Goal: Information Seeking & Learning: Learn about a topic

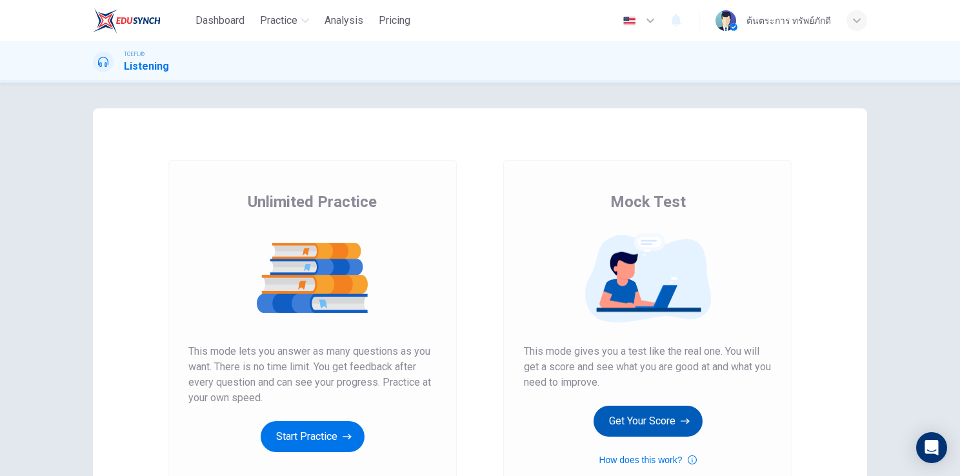
click at [634, 427] on button "Get Your Score" at bounding box center [647, 421] width 109 height 31
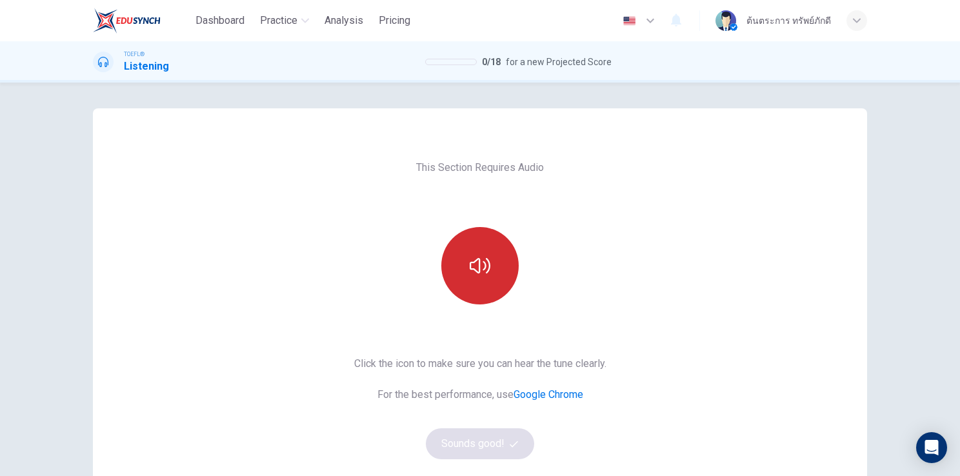
click at [491, 285] on button "button" at bounding box center [479, 265] width 77 height 77
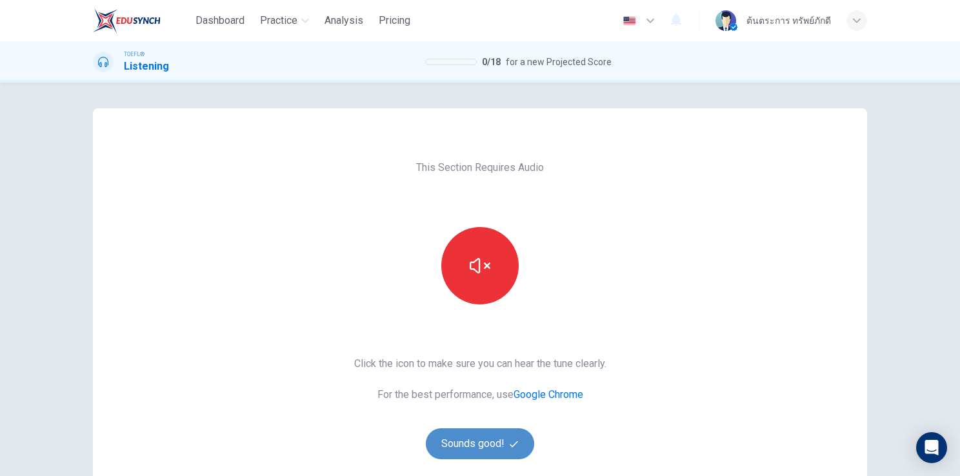
click at [488, 432] on button "Sounds good!" at bounding box center [480, 443] width 108 height 31
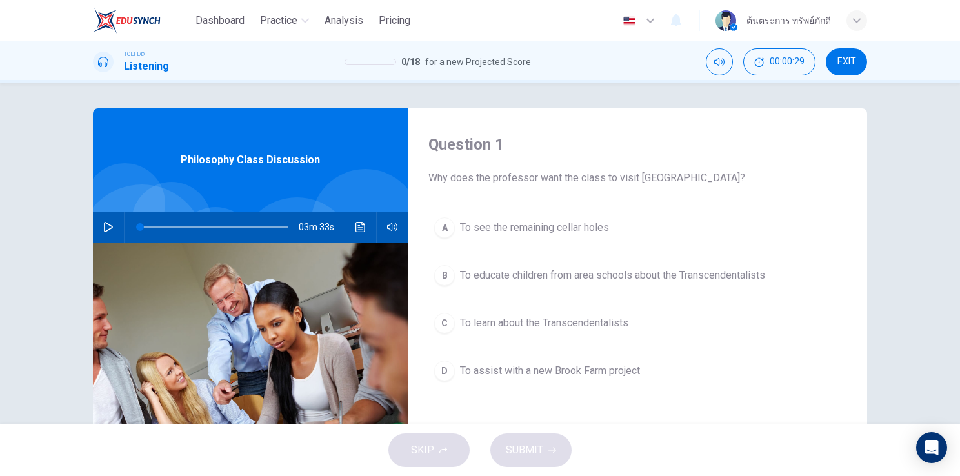
click at [107, 226] on icon "button" at bounding box center [108, 227] width 9 height 10
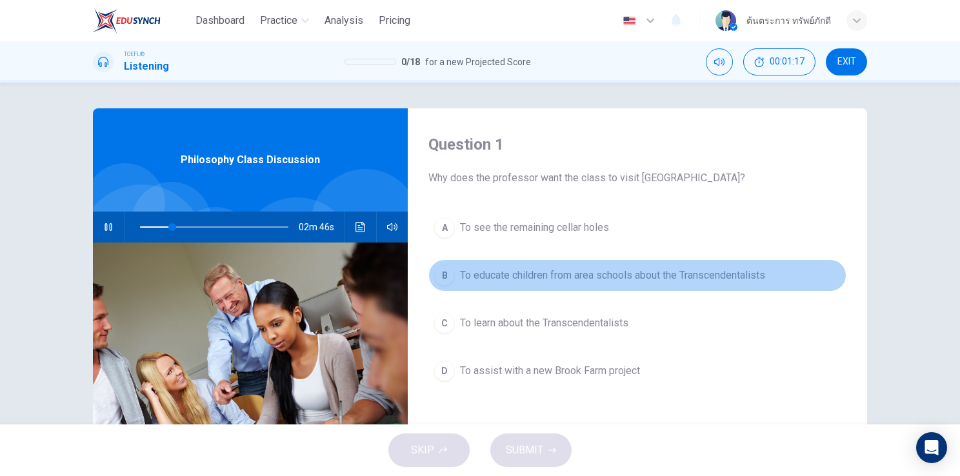
click at [460, 270] on span "To educate children from area schools about the Transcendentalists" at bounding box center [612, 275] width 305 height 15
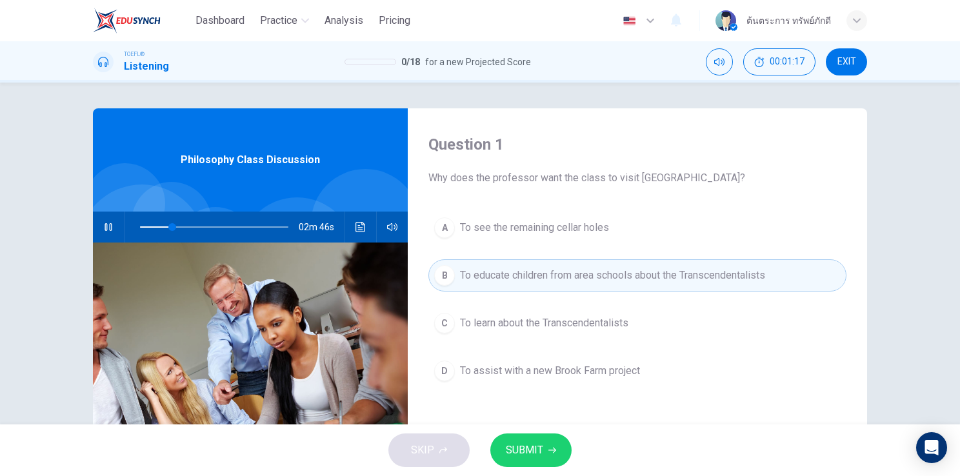
click at [546, 461] on button "SUBMIT" at bounding box center [530, 450] width 81 height 34
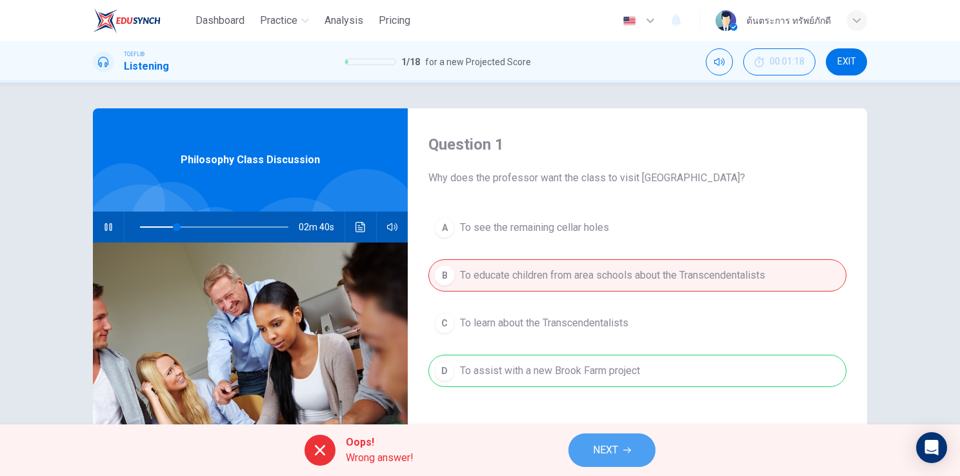
click at [614, 448] on span "NEXT" at bounding box center [605, 450] width 25 height 18
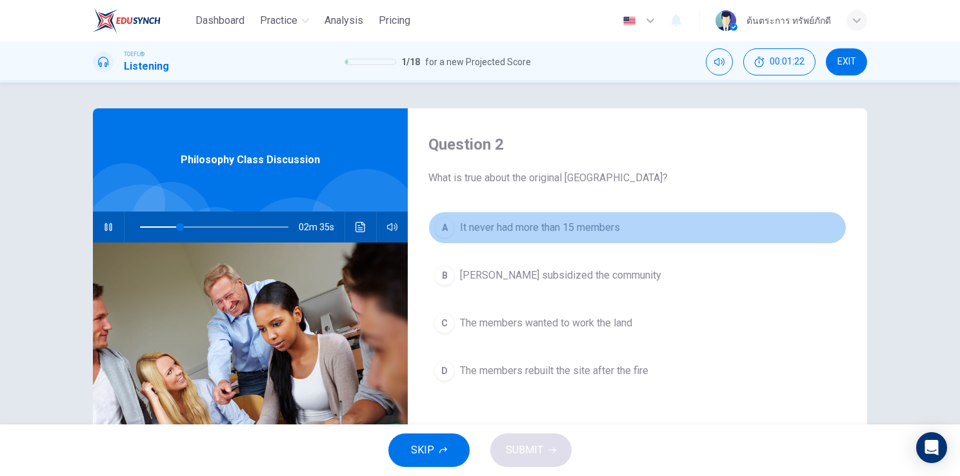
click at [601, 237] on button "A It never had more than 15 members" at bounding box center [637, 228] width 418 height 32
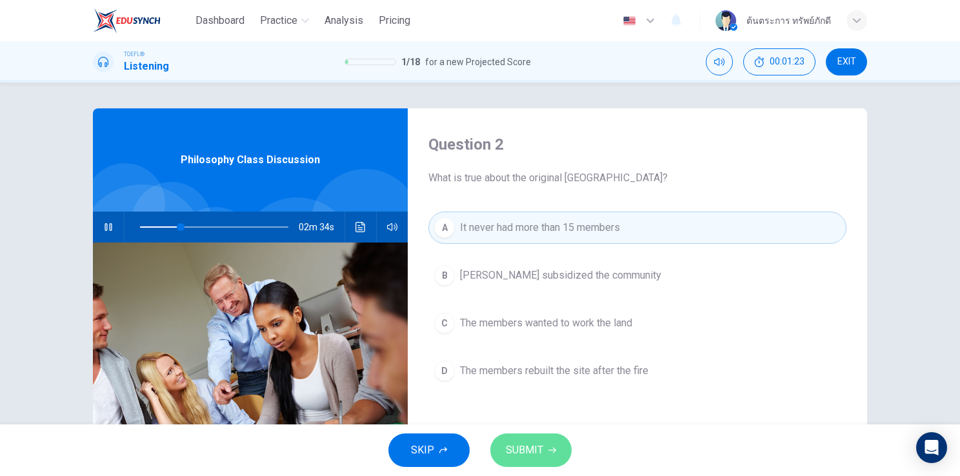
click at [537, 443] on span "SUBMIT" at bounding box center [524, 450] width 37 height 18
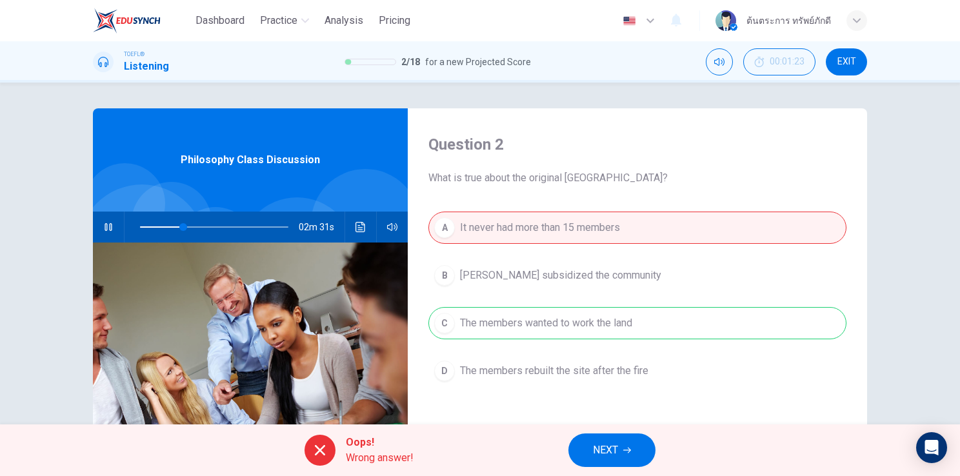
click at [642, 460] on button "NEXT" at bounding box center [611, 450] width 87 height 34
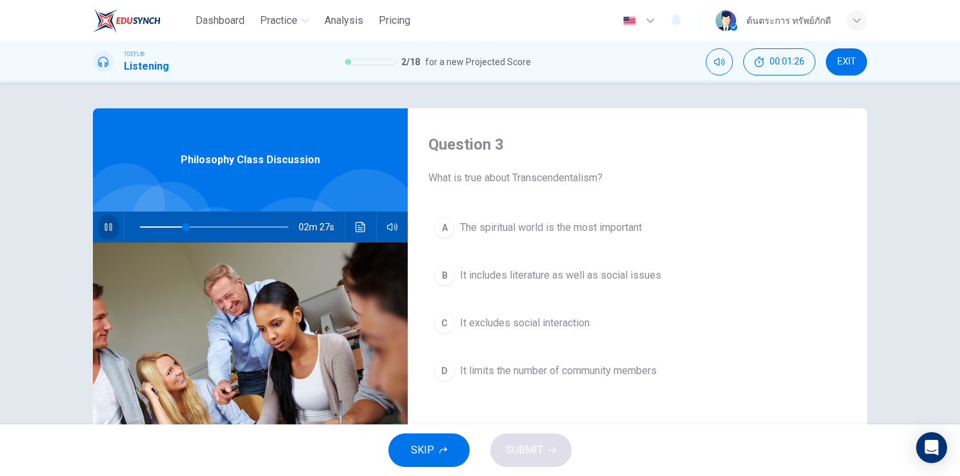
click at [105, 224] on icon "button" at bounding box center [108, 227] width 10 height 10
type input "31"
drag, startPoint x: 242, startPoint y: 27, endPoint x: 549, endPoint y: 94, distance: 314.1
click at [242, 27] on span "Dashboard" at bounding box center [219, 20] width 49 height 15
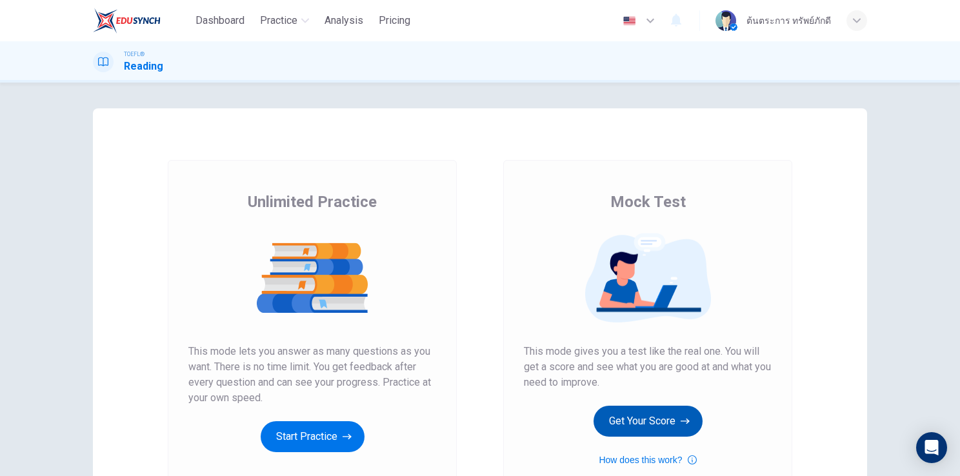
click at [611, 422] on button "Get Your Score" at bounding box center [647, 421] width 109 height 31
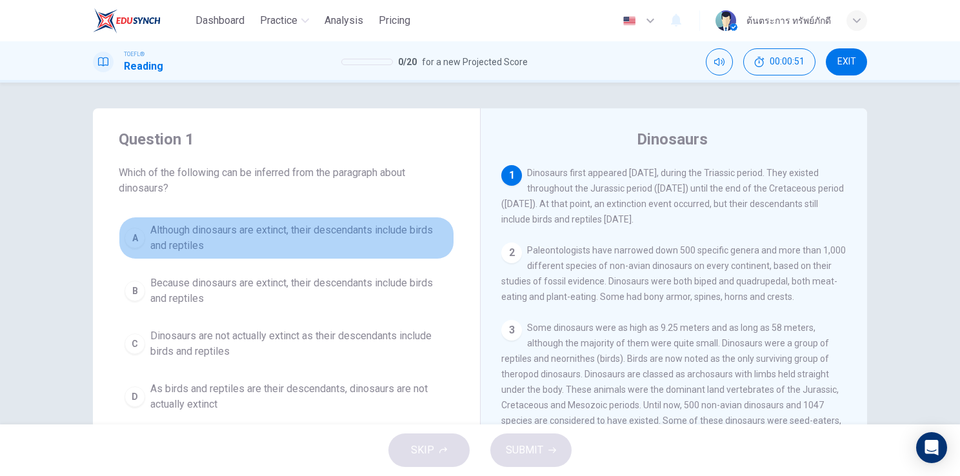
click at [327, 242] on span "Although dinosaurs are extinct, their descendants include birds and reptiles" at bounding box center [299, 238] width 298 height 31
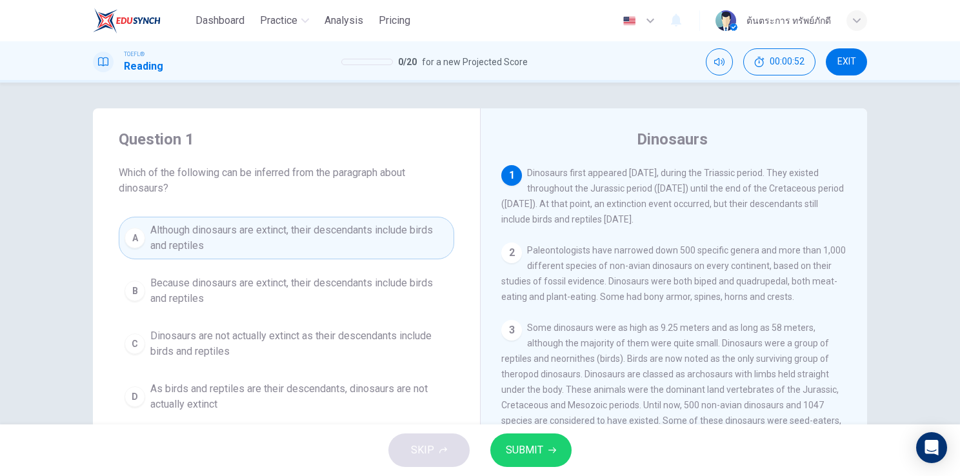
click at [522, 458] on span "SUBMIT" at bounding box center [524, 450] width 37 height 18
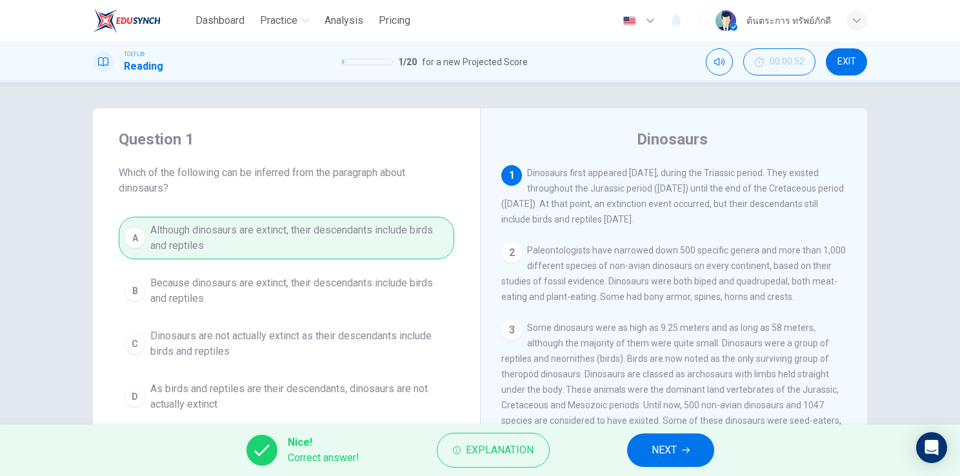
click at [656, 458] on span "NEXT" at bounding box center [663, 450] width 25 height 18
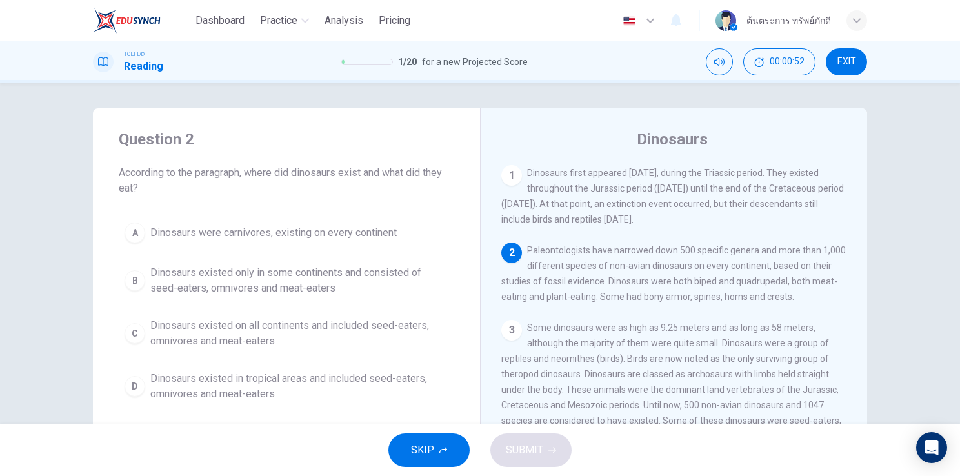
scroll to position [79, 0]
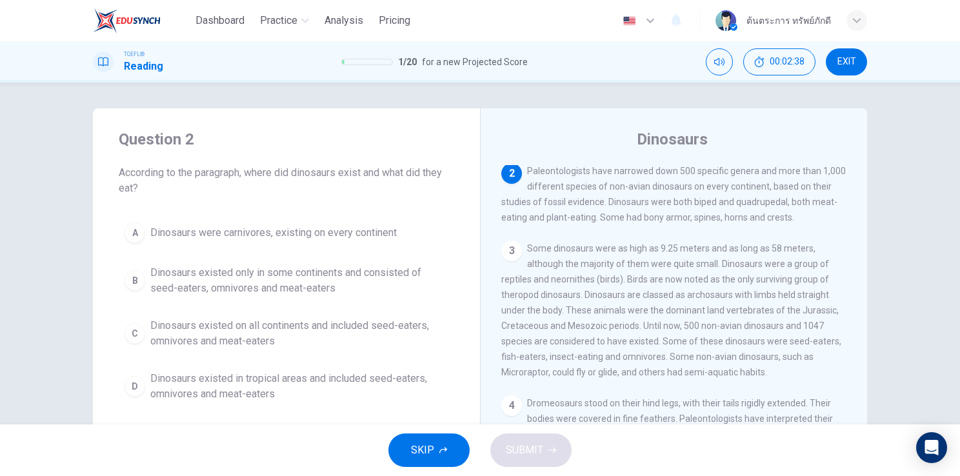
click at [350, 388] on span "Dinosaurs existed in tropical areas and included seed-eaters, omnivores and mea…" at bounding box center [299, 386] width 298 height 31
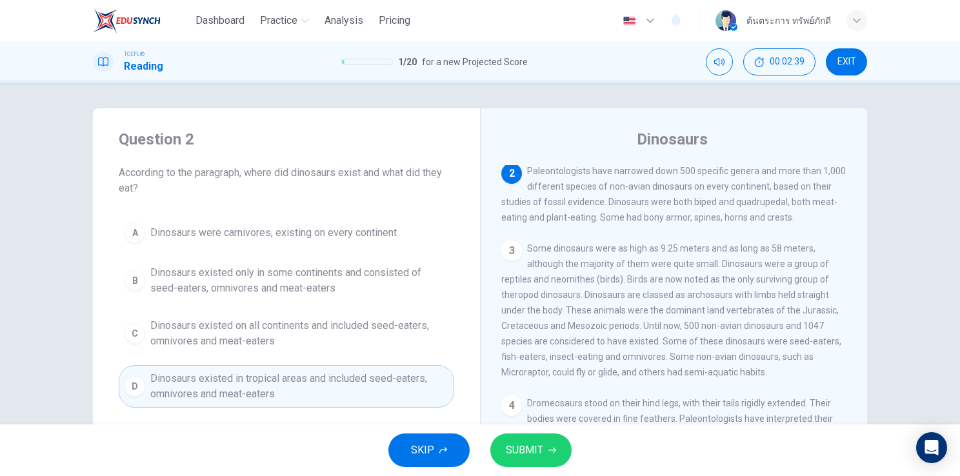
click at [521, 448] on span "SUBMIT" at bounding box center [524, 450] width 37 height 18
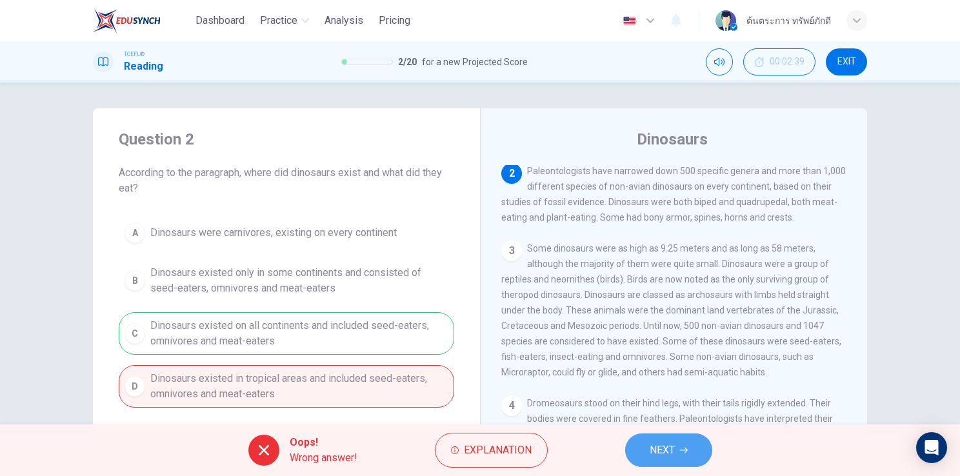
click at [668, 458] on span "NEXT" at bounding box center [661, 450] width 25 height 18
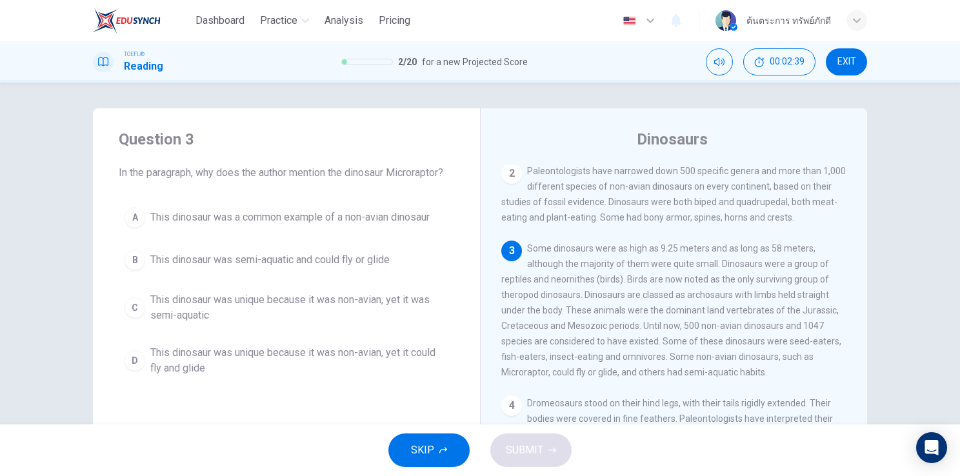
scroll to position [159, 0]
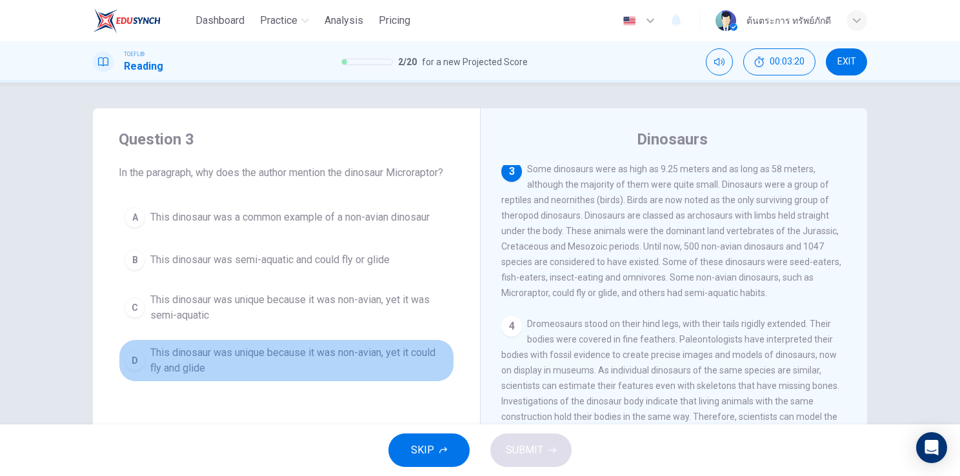
click at [364, 367] on span "This dinosaur was unique because it was non-avian, yet it could fly and glide" at bounding box center [299, 360] width 298 height 31
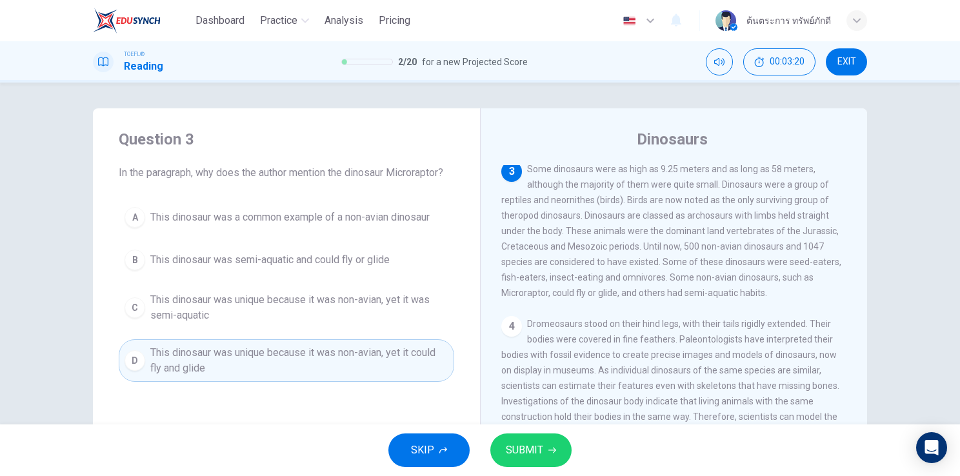
click at [517, 450] on span "SUBMIT" at bounding box center [524, 450] width 37 height 18
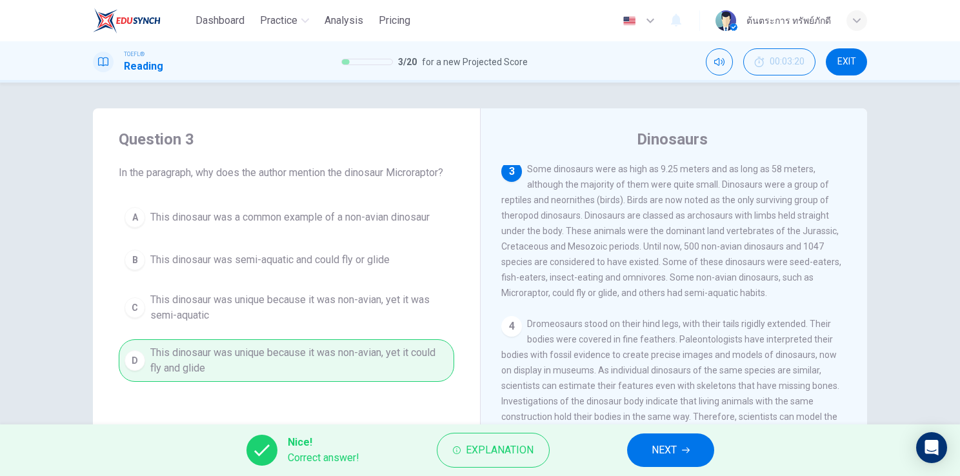
click at [658, 450] on span "NEXT" at bounding box center [663, 450] width 25 height 18
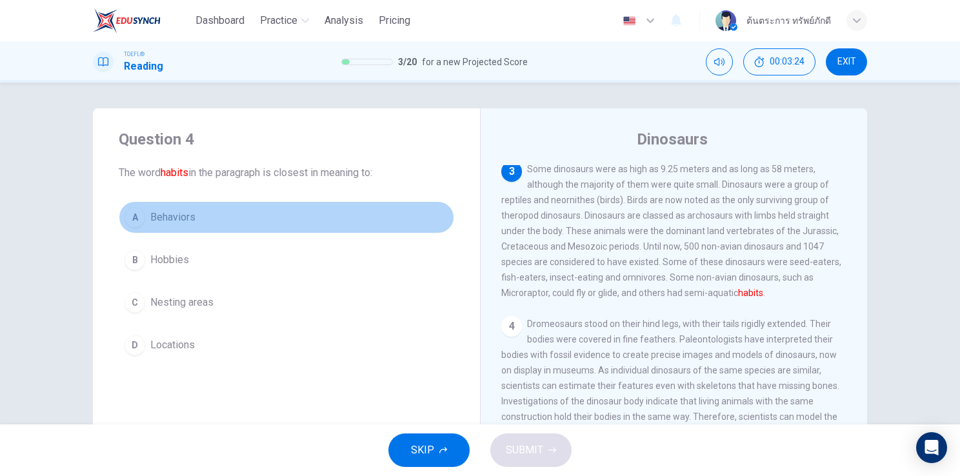
click at [181, 220] on span "Behaviors" at bounding box center [172, 217] width 45 height 15
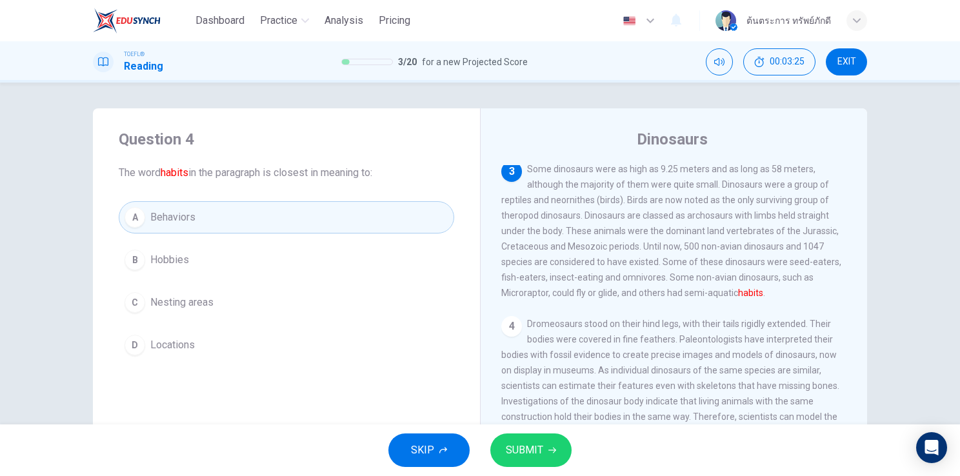
click at [530, 453] on span "SUBMIT" at bounding box center [524, 450] width 37 height 18
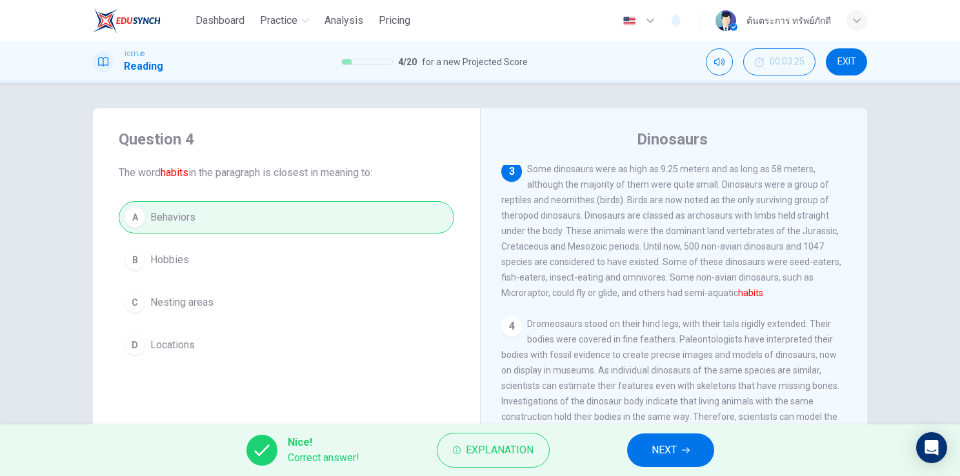
click at [668, 447] on span "NEXT" at bounding box center [663, 450] width 25 height 18
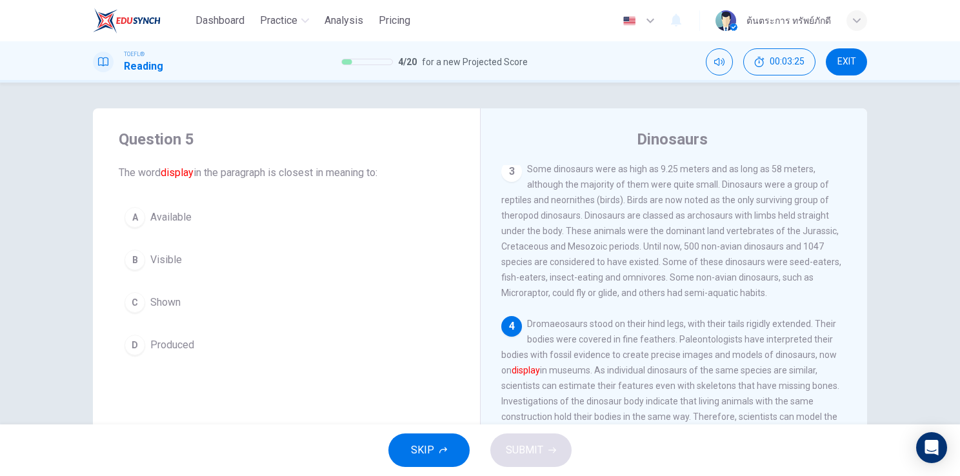
scroll to position [252, 0]
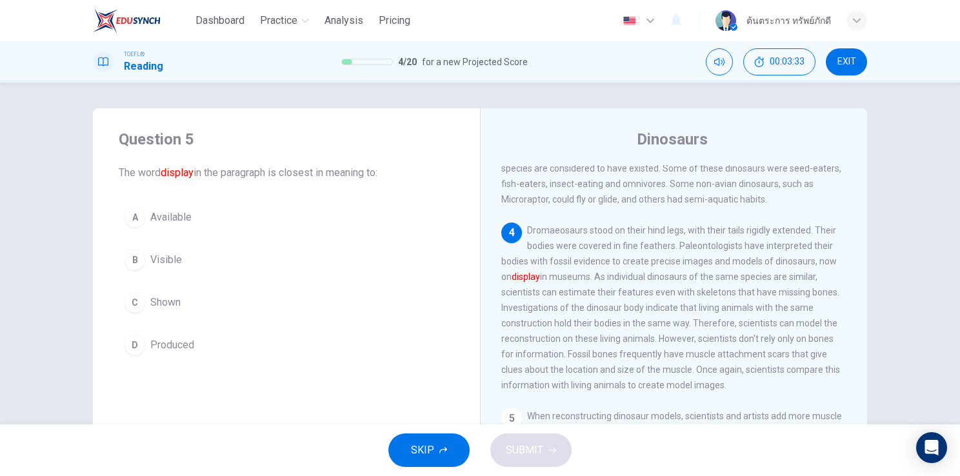
click at [172, 295] on span "Shown" at bounding box center [165, 302] width 30 height 15
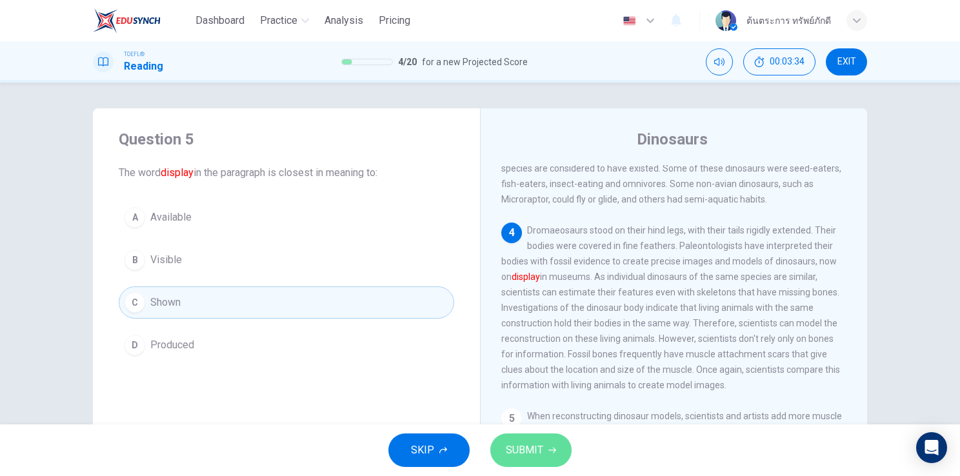
click at [546, 451] on button "SUBMIT" at bounding box center [530, 450] width 81 height 34
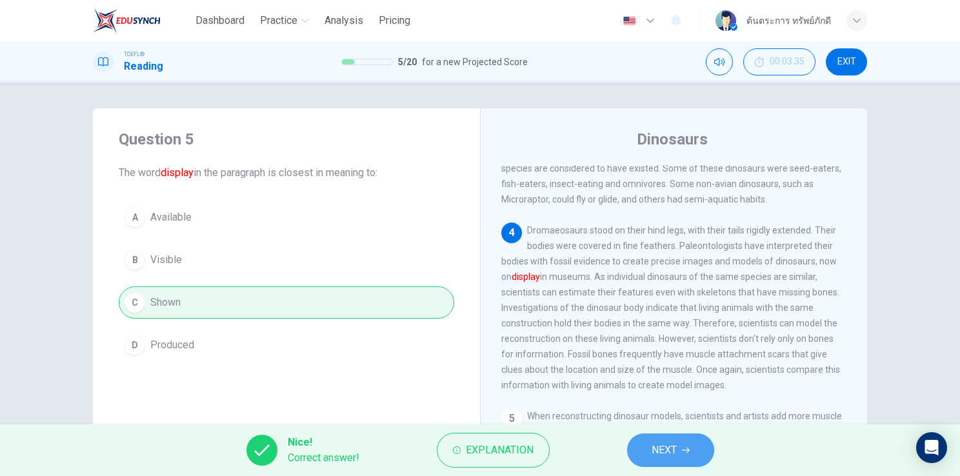
click at [642, 445] on button "NEXT" at bounding box center [670, 450] width 87 height 34
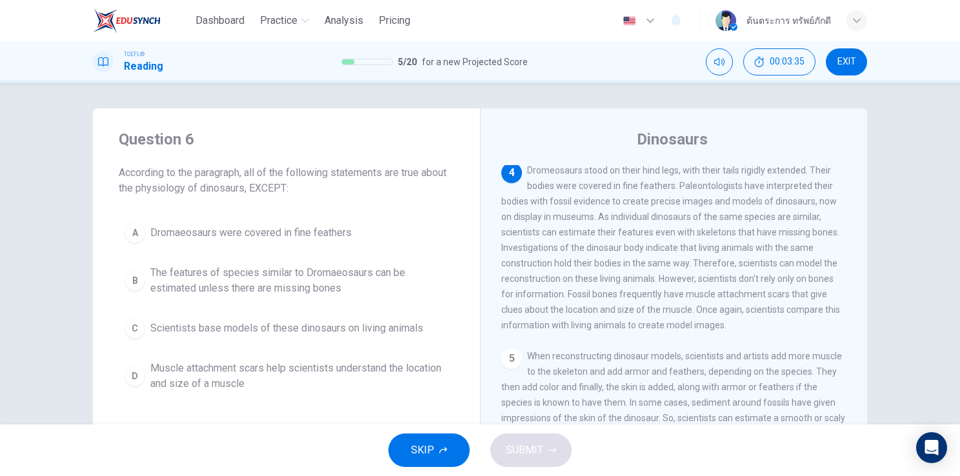
scroll to position [318, 0]
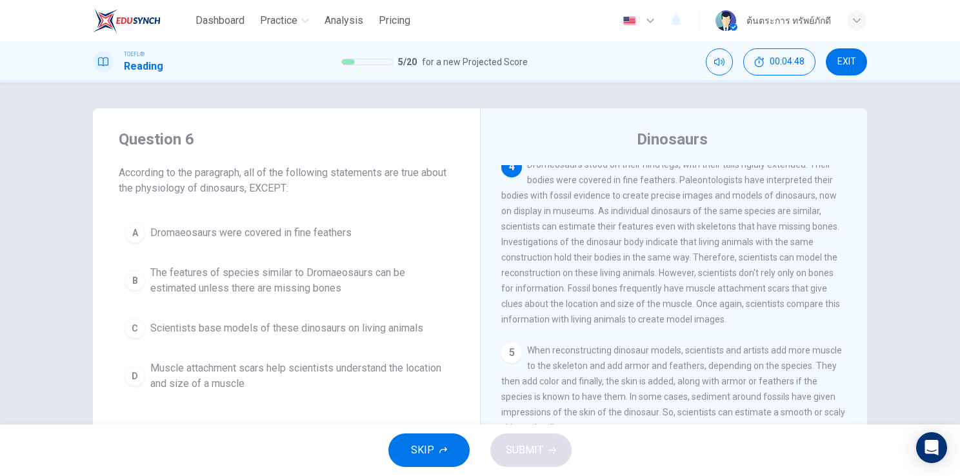
click at [348, 280] on span "The features of species similar to Dromaeosaurs can be estimated unless there a…" at bounding box center [299, 280] width 298 height 31
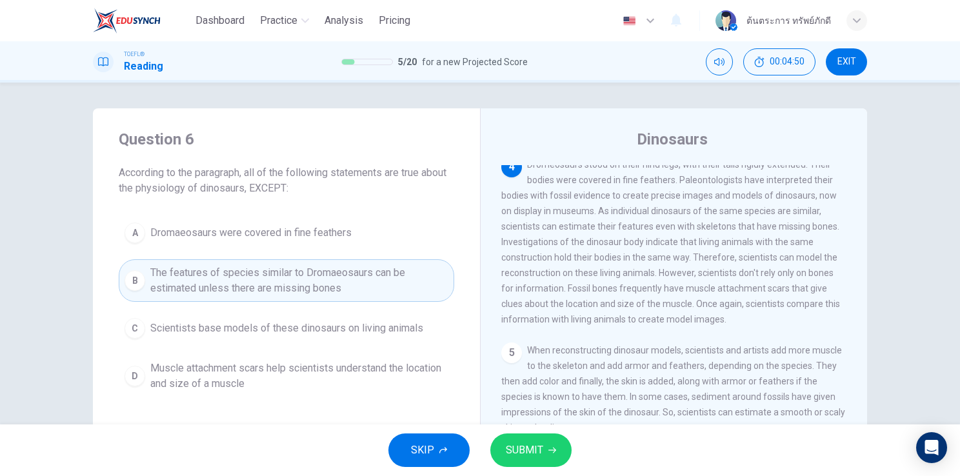
click at [522, 453] on span "SUBMIT" at bounding box center [524, 450] width 37 height 18
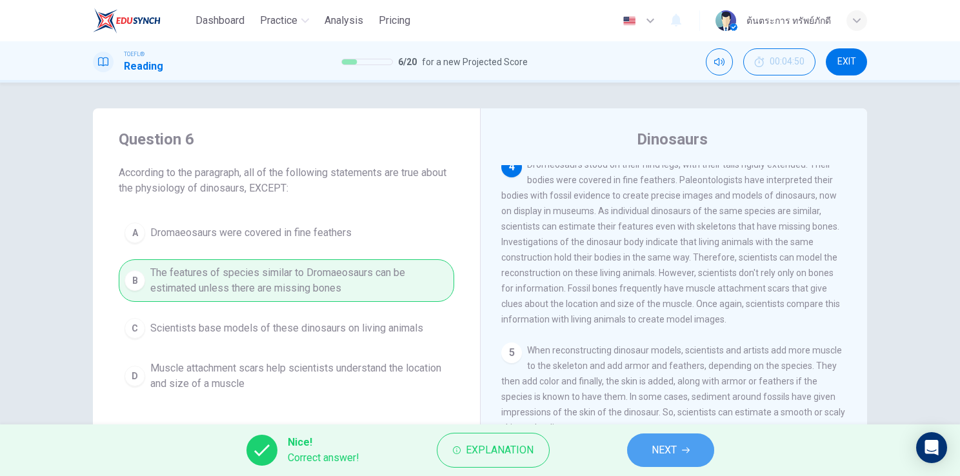
click at [675, 454] on span "NEXT" at bounding box center [663, 450] width 25 height 18
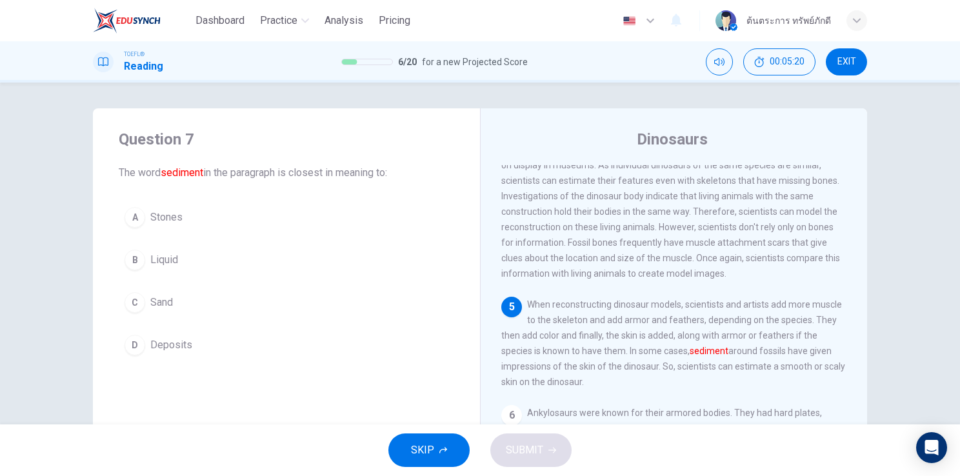
click at [183, 258] on button "B Liquid" at bounding box center [286, 260] width 335 height 32
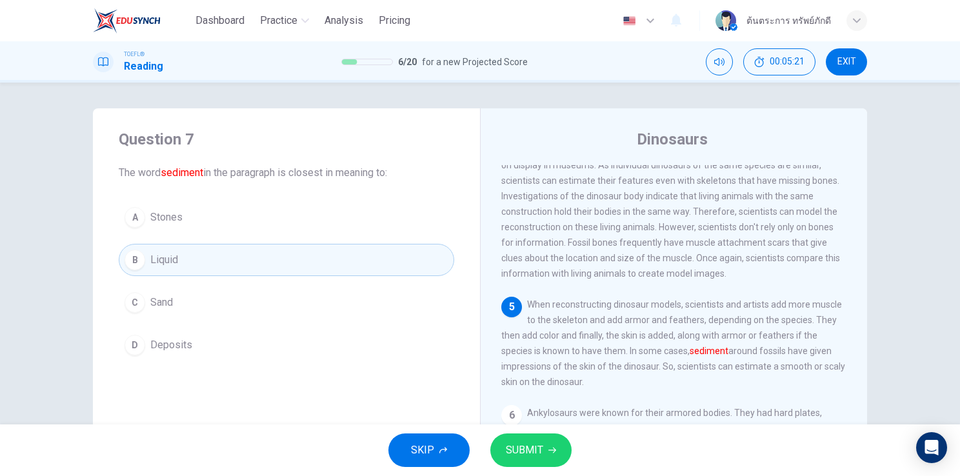
click at [549, 451] on icon "button" at bounding box center [552, 450] width 8 height 8
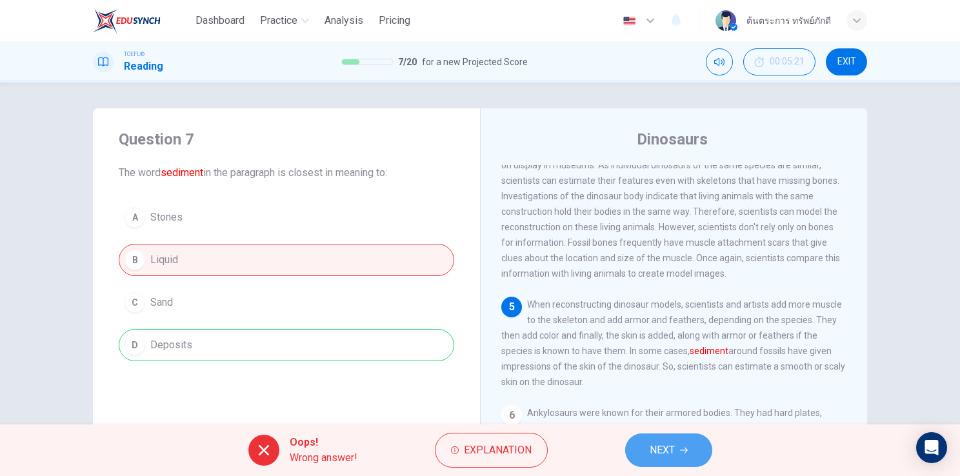
click at [678, 454] on button "NEXT" at bounding box center [668, 450] width 87 height 34
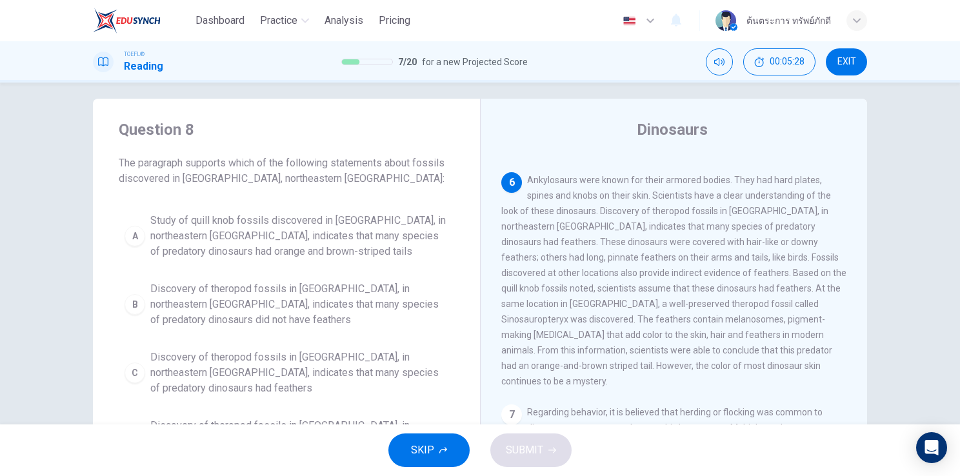
scroll to position [10, 0]
drag, startPoint x: 666, startPoint y: 279, endPoint x: 642, endPoint y: 246, distance: 41.2
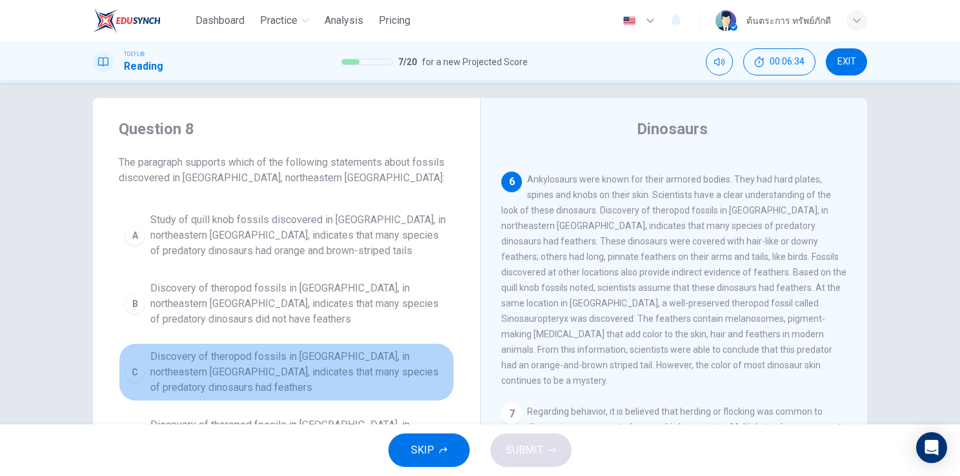
click at [390, 375] on span "Discovery of theropod fossils in Liaoning, in northeastern China, indicates tha…" at bounding box center [299, 372] width 298 height 46
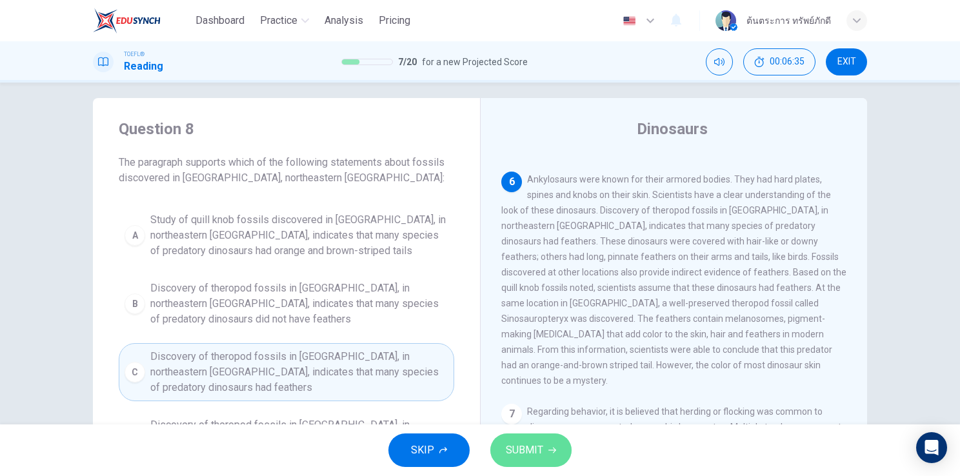
click at [521, 442] on span "SUBMIT" at bounding box center [524, 450] width 37 height 18
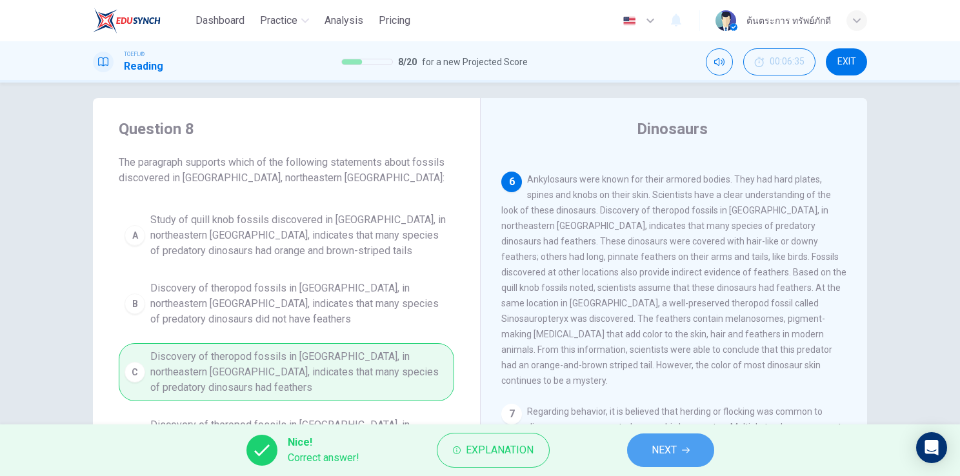
click at [649, 453] on button "NEXT" at bounding box center [670, 450] width 87 height 34
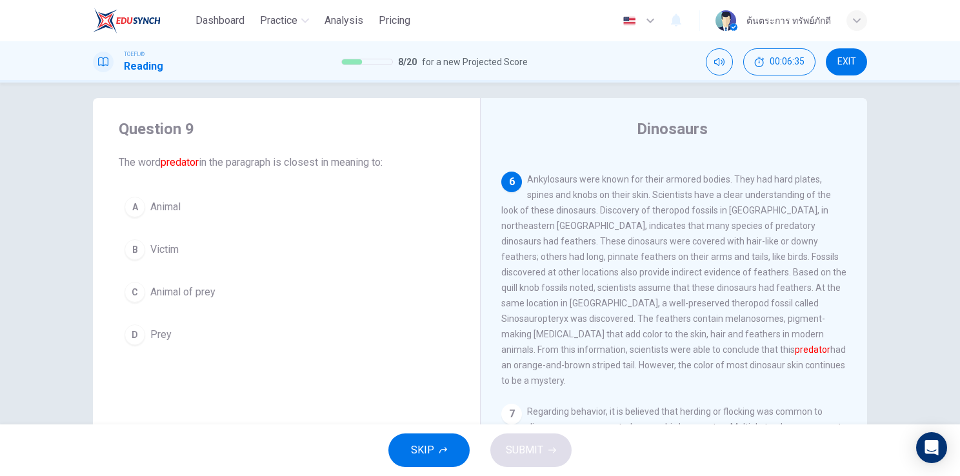
scroll to position [621, 0]
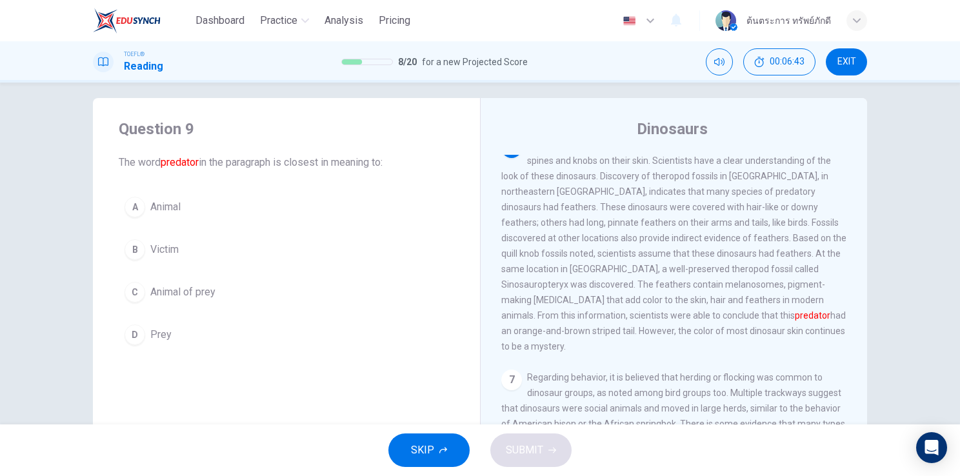
click at [212, 294] on span "Animal of prey" at bounding box center [182, 291] width 65 height 15
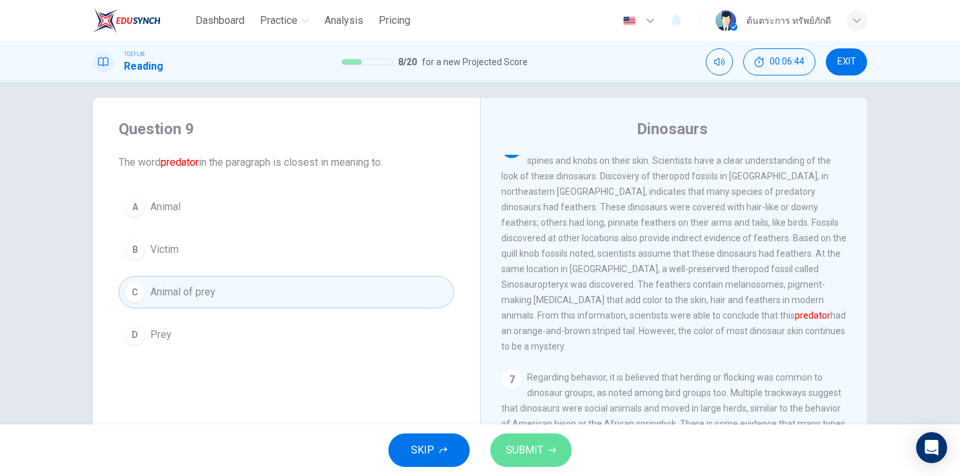
click at [514, 447] on span "SUBMIT" at bounding box center [524, 450] width 37 height 18
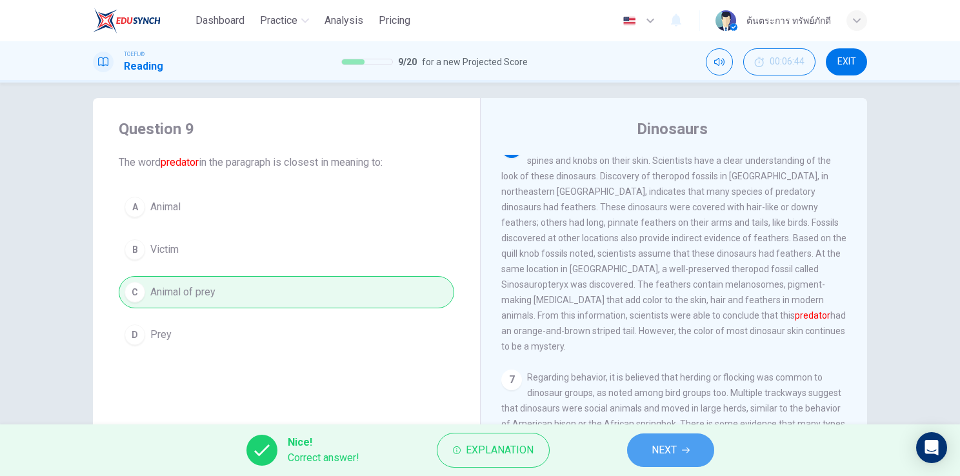
click at [676, 457] on span "NEXT" at bounding box center [663, 450] width 25 height 18
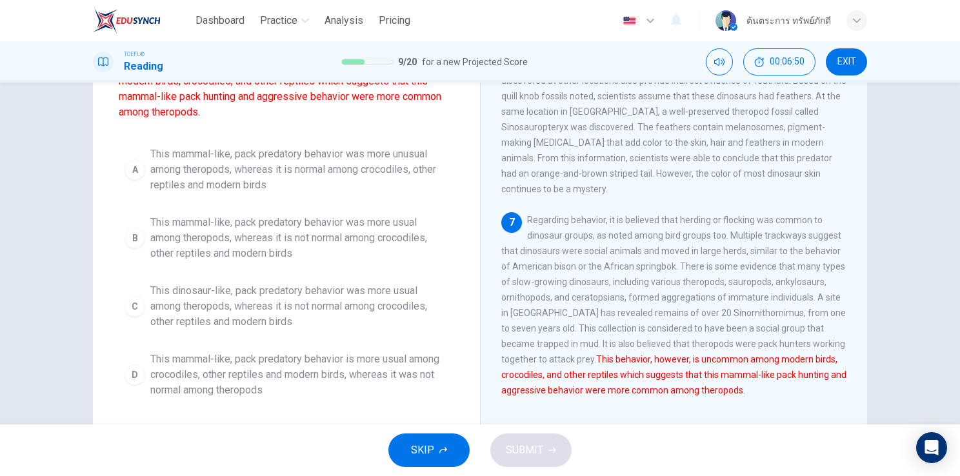
scroll to position [680, 0]
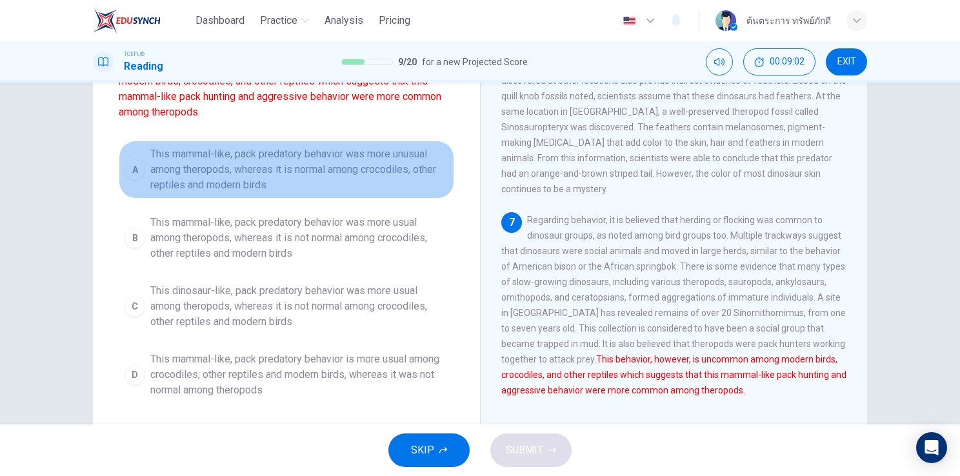
click at [332, 177] on span "This mammal-like, pack predatory behavior was more unusual among theropods, whe…" at bounding box center [299, 169] width 298 height 46
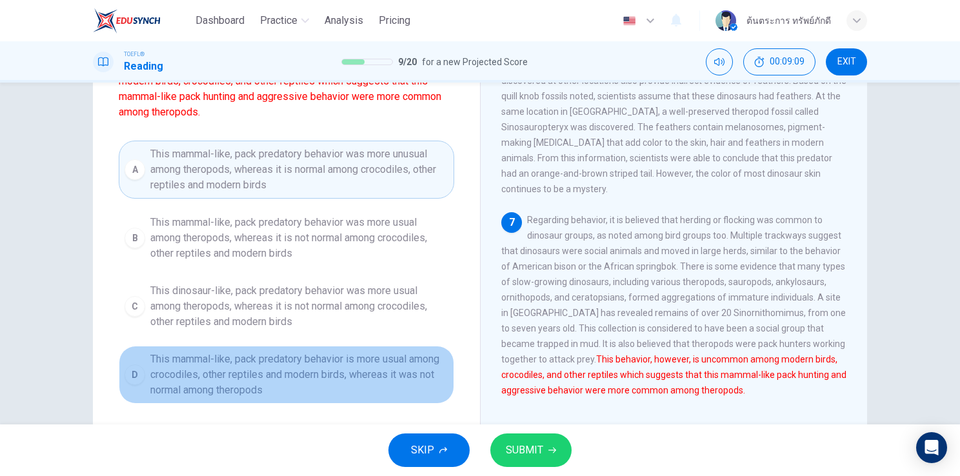
click at [366, 376] on span "This mammal-like, pack predatory behavior is more usual among crocodiles, other…" at bounding box center [299, 374] width 298 height 46
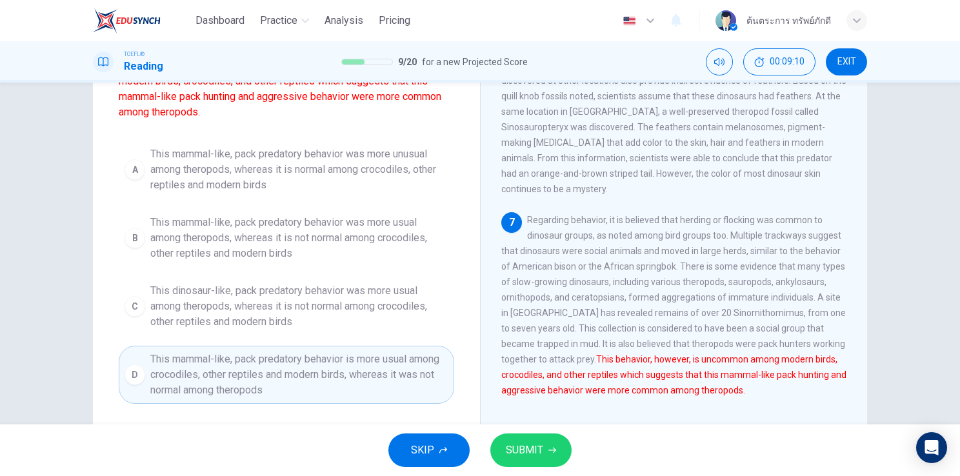
click at [531, 446] on span "SUBMIT" at bounding box center [524, 450] width 37 height 18
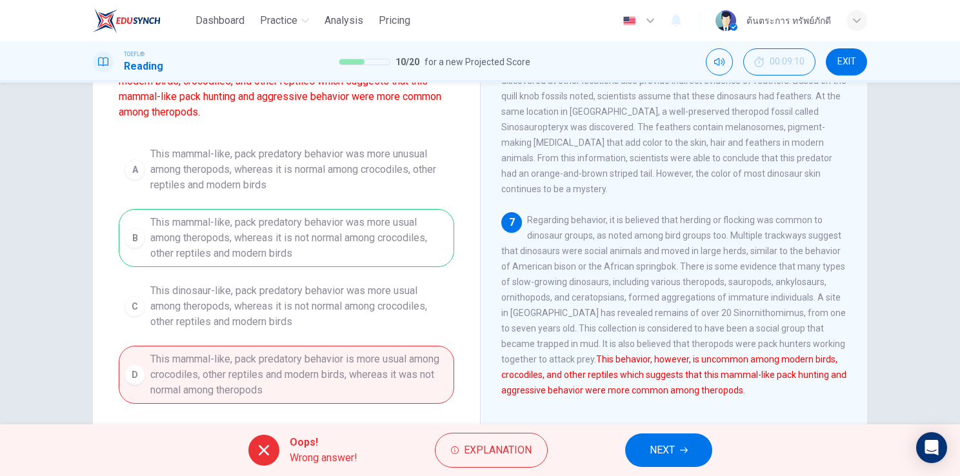
click at [680, 458] on button "NEXT" at bounding box center [668, 450] width 87 height 34
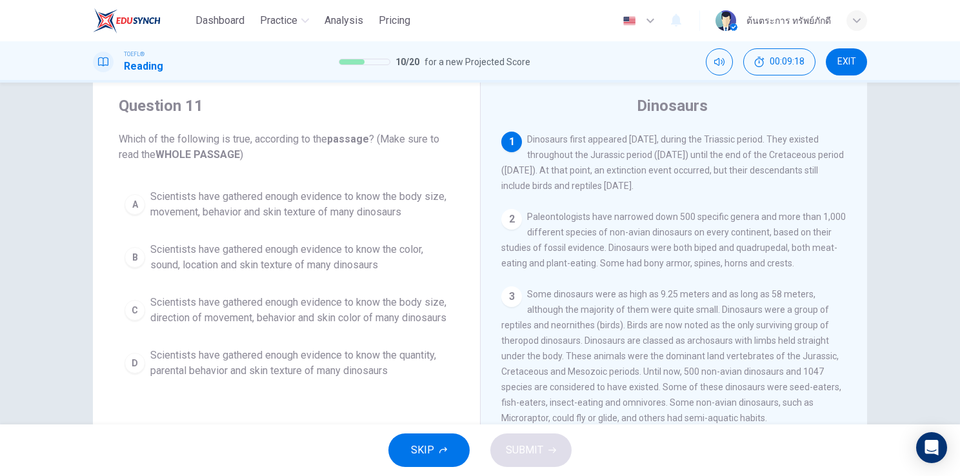
scroll to position [34, 0]
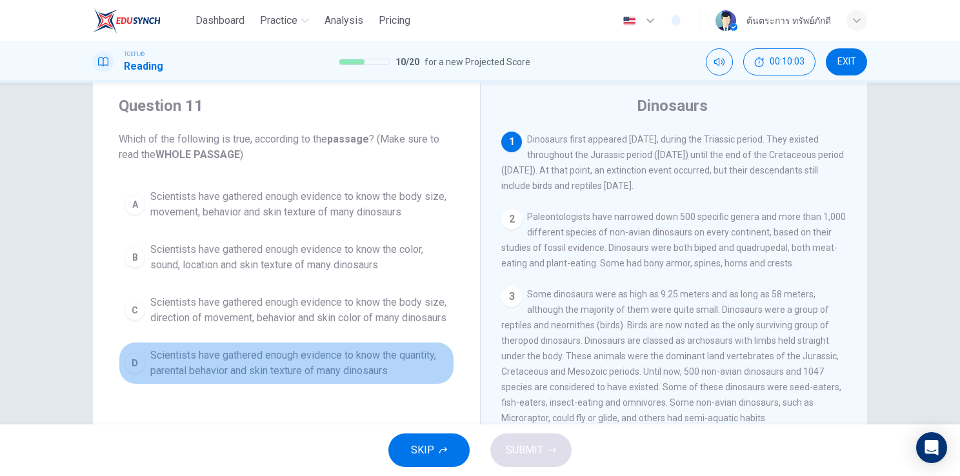
click at [284, 379] on span "Scientists have gathered enough evidence to know the quantity, parental behavio…" at bounding box center [299, 363] width 298 height 31
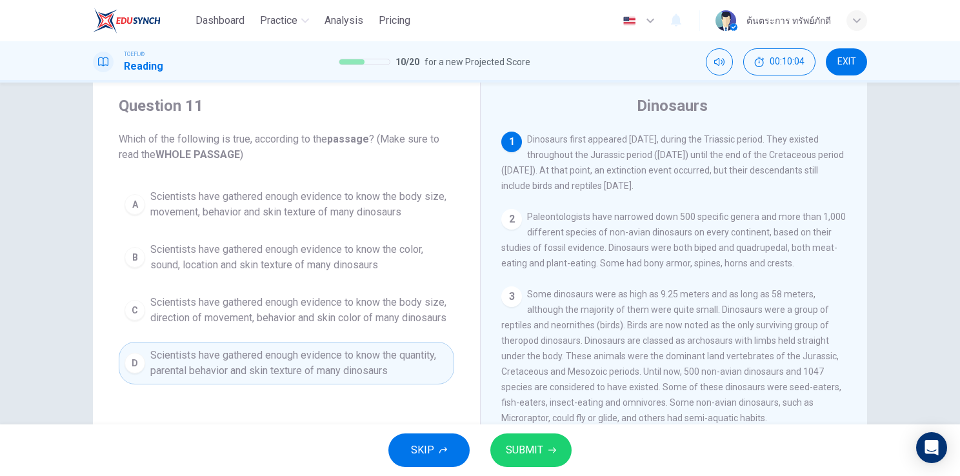
click at [519, 451] on span "SUBMIT" at bounding box center [524, 450] width 37 height 18
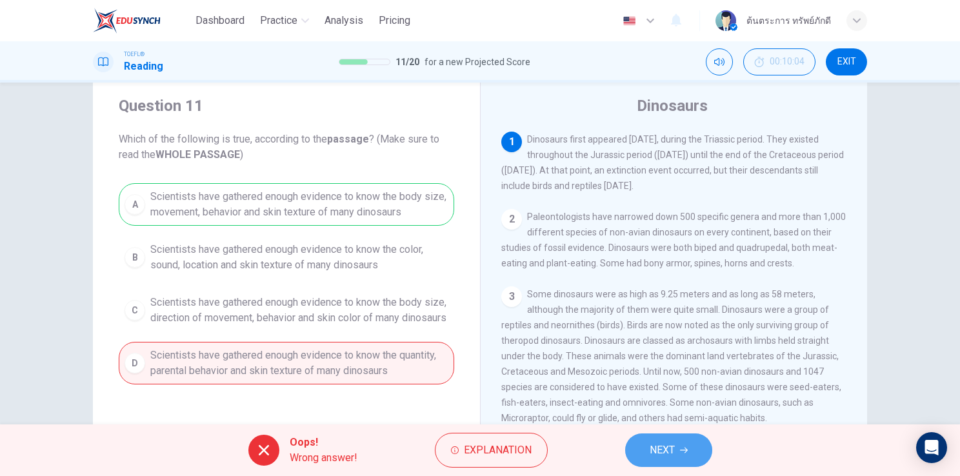
click at [668, 451] on span "NEXT" at bounding box center [661, 450] width 25 height 18
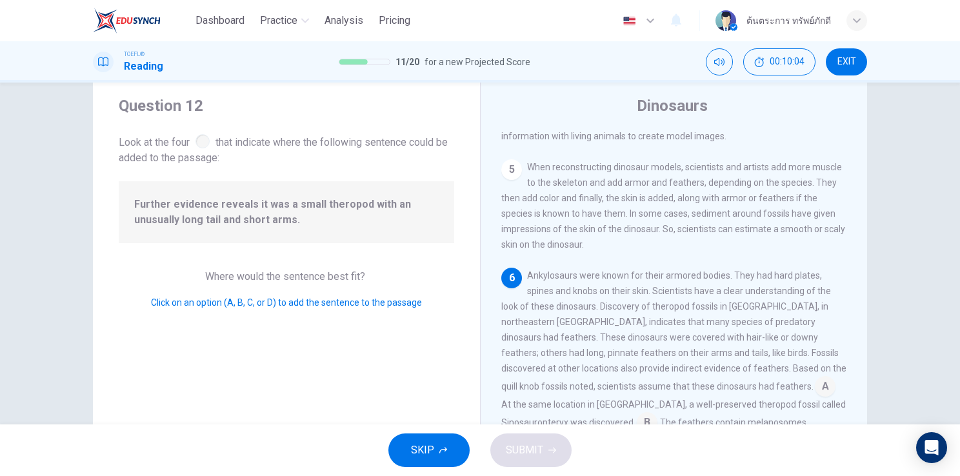
scroll to position [601, 0]
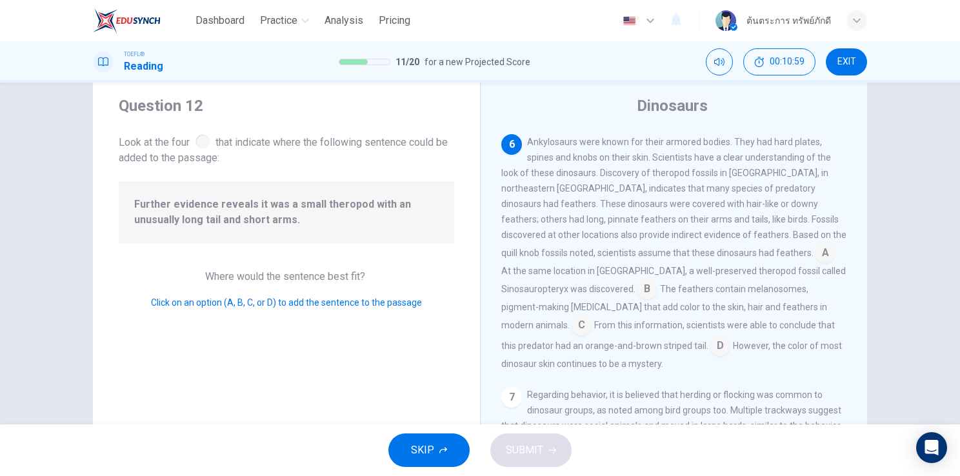
click at [637, 301] on input at bounding box center [647, 290] width 21 height 21
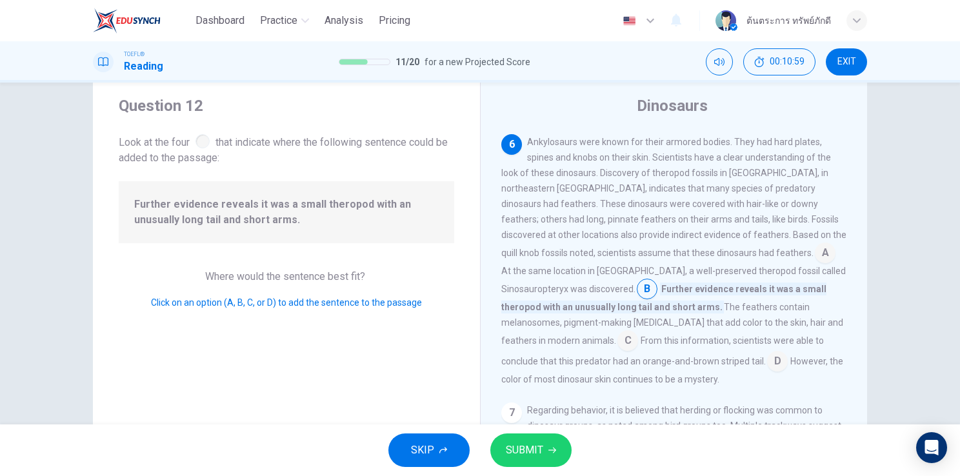
click at [542, 453] on button "SUBMIT" at bounding box center [530, 450] width 81 height 34
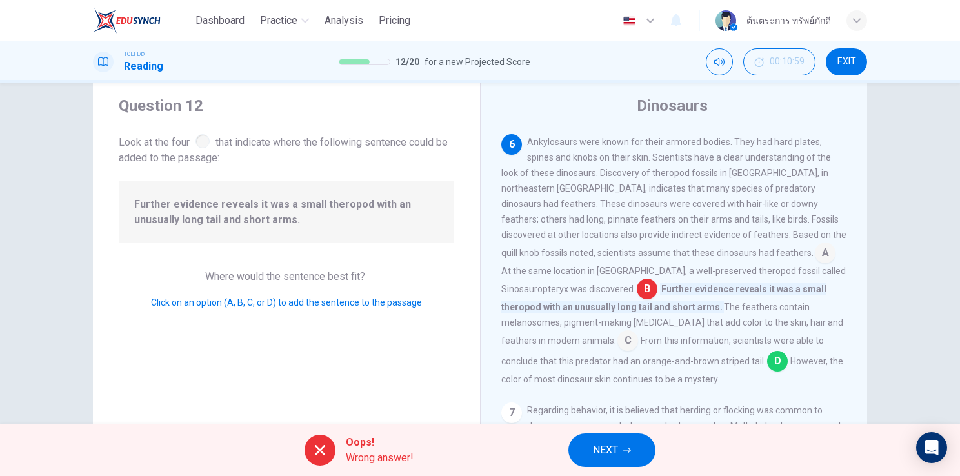
click at [624, 450] on icon "button" at bounding box center [627, 451] width 8 height 6
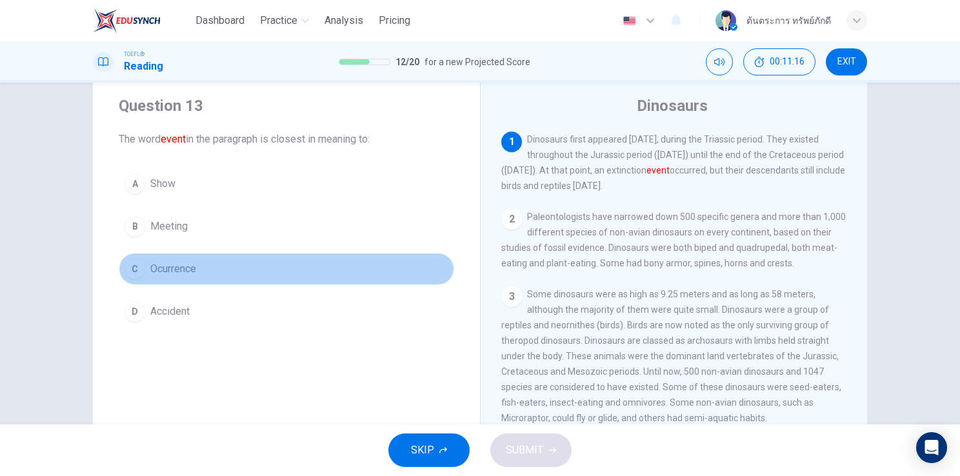
click at [182, 275] on span "Ocurrence" at bounding box center [173, 268] width 46 height 15
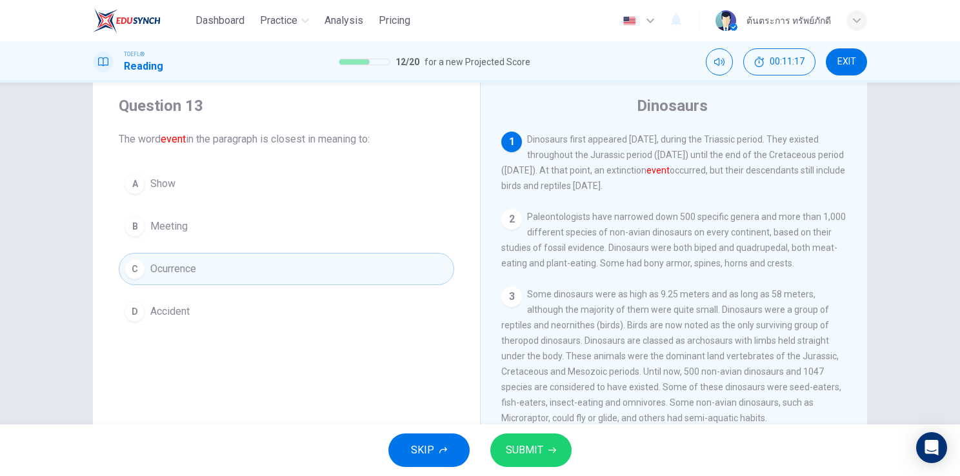
click at [523, 460] on button "SUBMIT" at bounding box center [530, 450] width 81 height 34
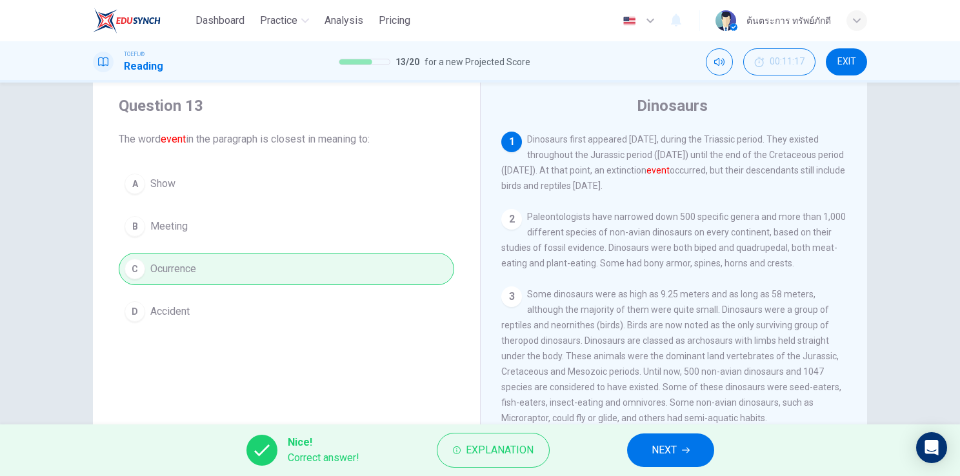
click at [640, 454] on button "NEXT" at bounding box center [670, 450] width 87 height 34
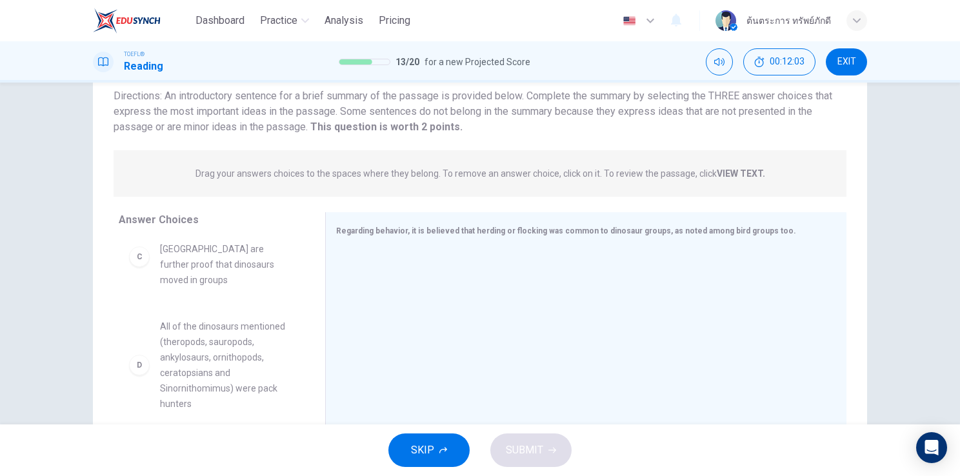
scroll to position [165, 0]
drag, startPoint x: 208, startPoint y: 353, endPoint x: 453, endPoint y: 331, distance: 246.7
drag, startPoint x: 241, startPoint y: 335, endPoint x: 408, endPoint y: 304, distance: 169.9
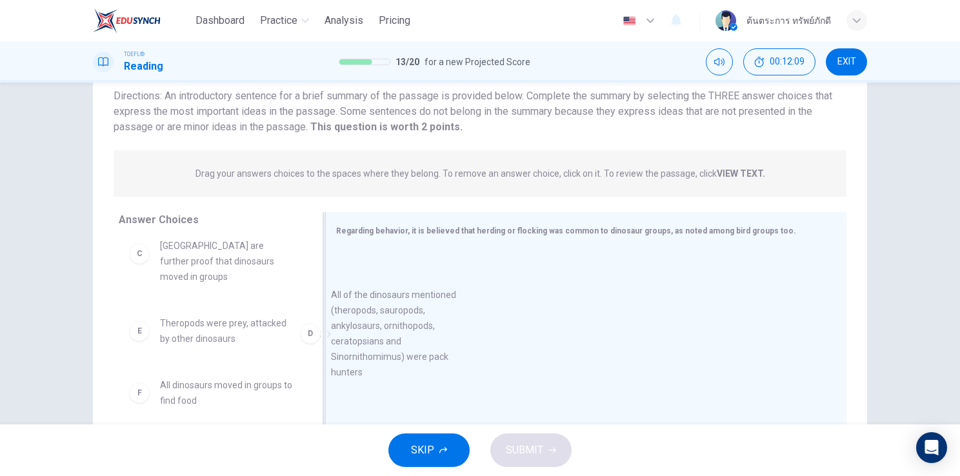
drag, startPoint x: 204, startPoint y: 325, endPoint x: 388, endPoint y: 313, distance: 184.8
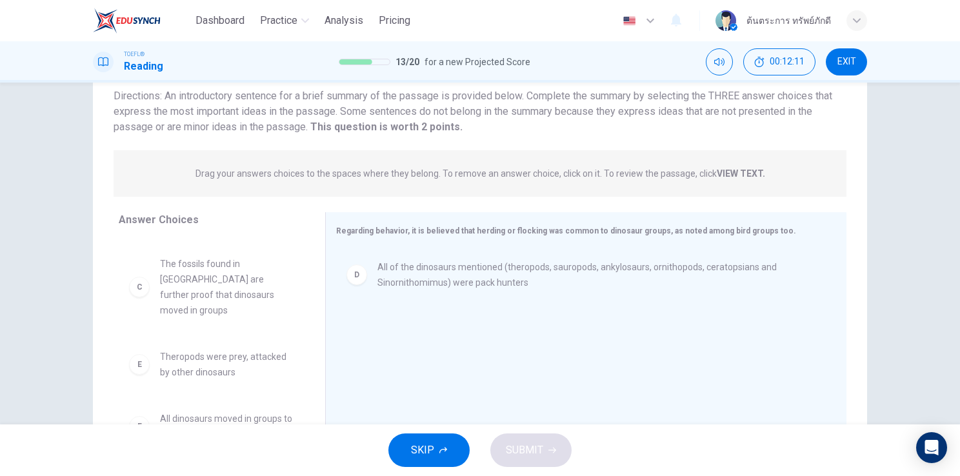
scroll to position [157, 0]
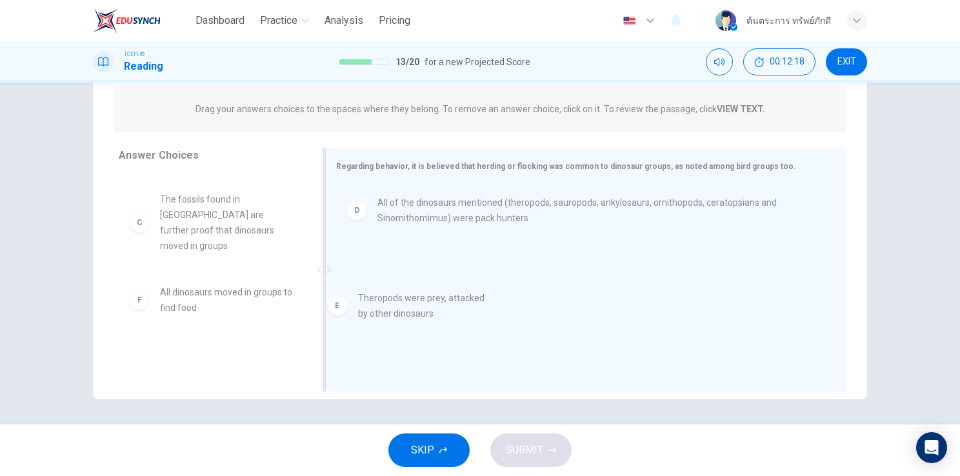
drag, startPoint x: 209, startPoint y: 284, endPoint x: 415, endPoint y: 308, distance: 207.1
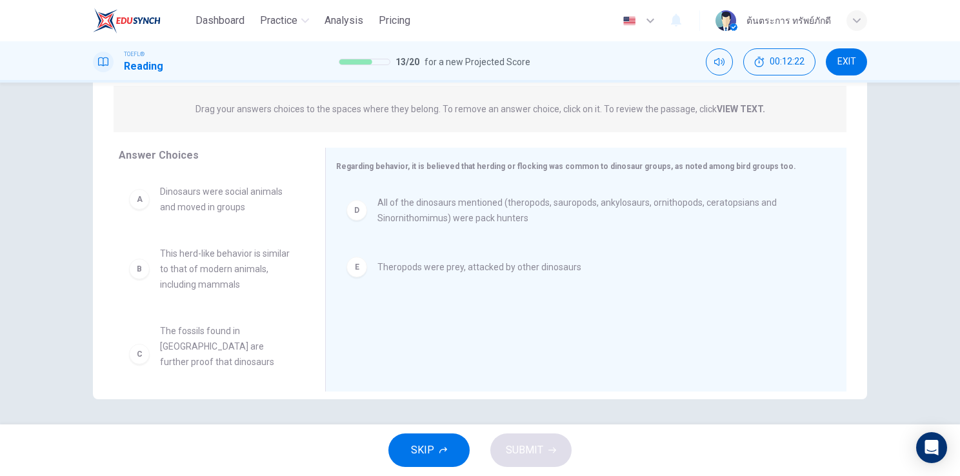
scroll to position [70, 0]
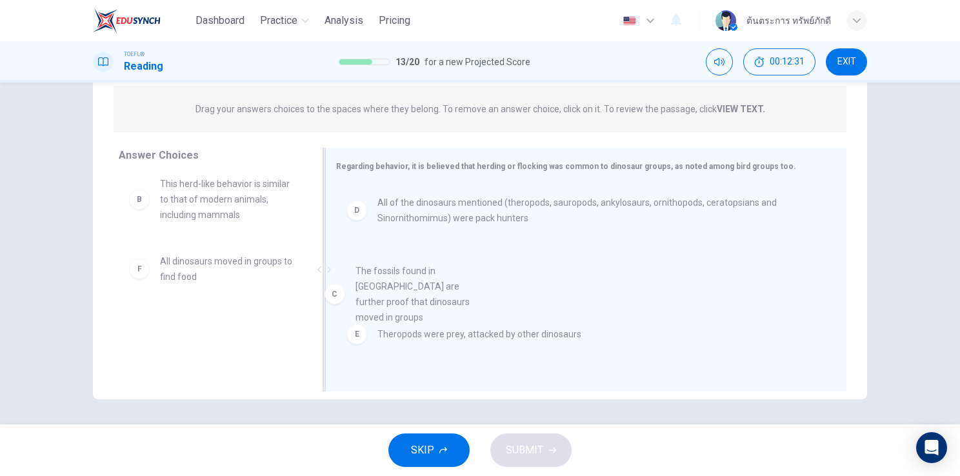
drag, startPoint x: 215, startPoint y: 283, endPoint x: 424, endPoint y: 295, distance: 209.3
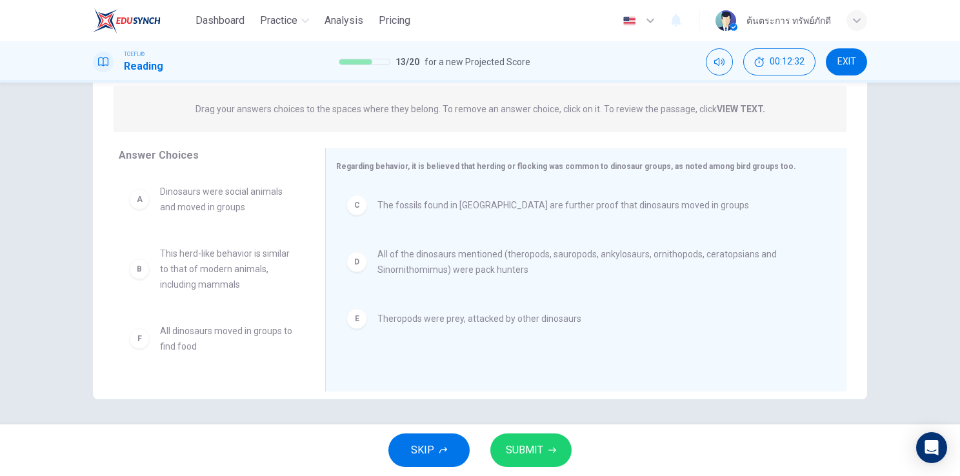
scroll to position [0, 0]
click at [513, 445] on span "SUBMIT" at bounding box center [524, 450] width 37 height 18
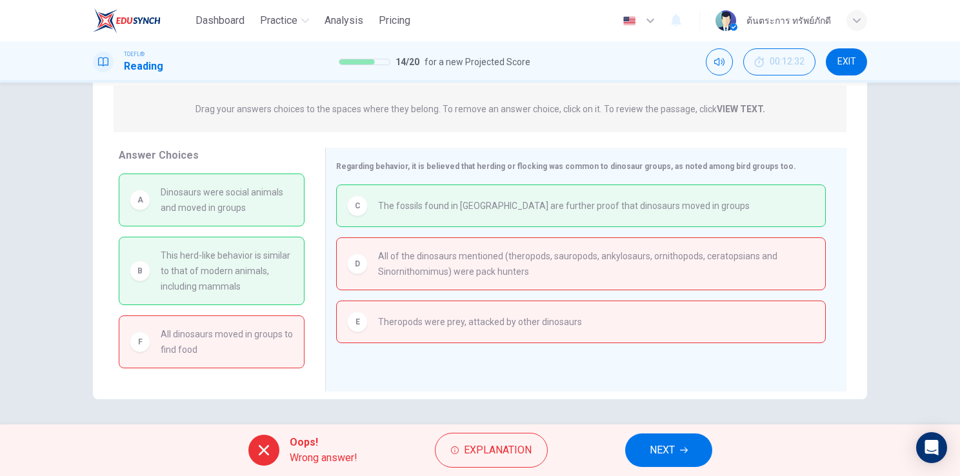
click at [660, 453] on span "NEXT" at bounding box center [661, 450] width 25 height 18
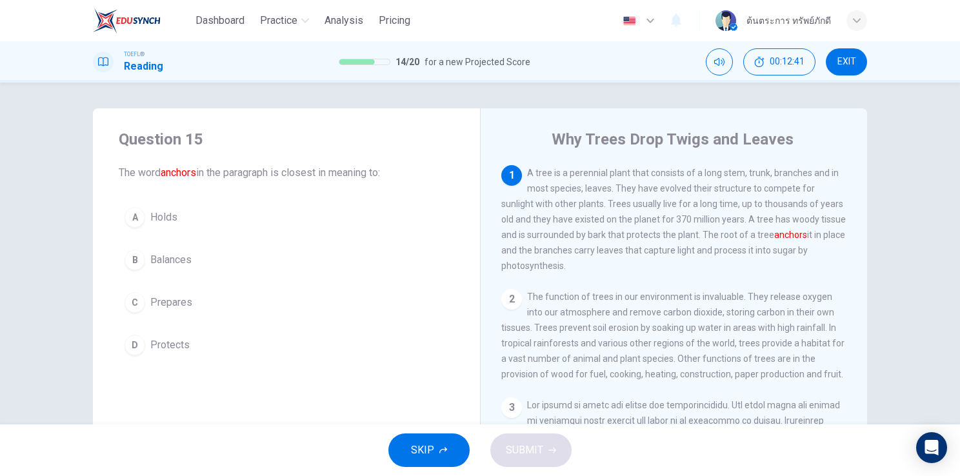
click at [186, 258] on span "Balances" at bounding box center [170, 259] width 41 height 15
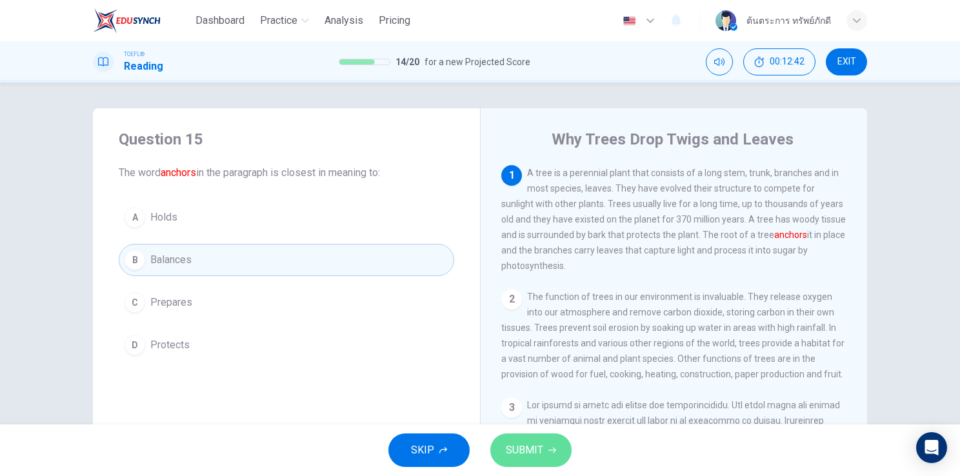
click at [507, 435] on button "SUBMIT" at bounding box center [530, 450] width 81 height 34
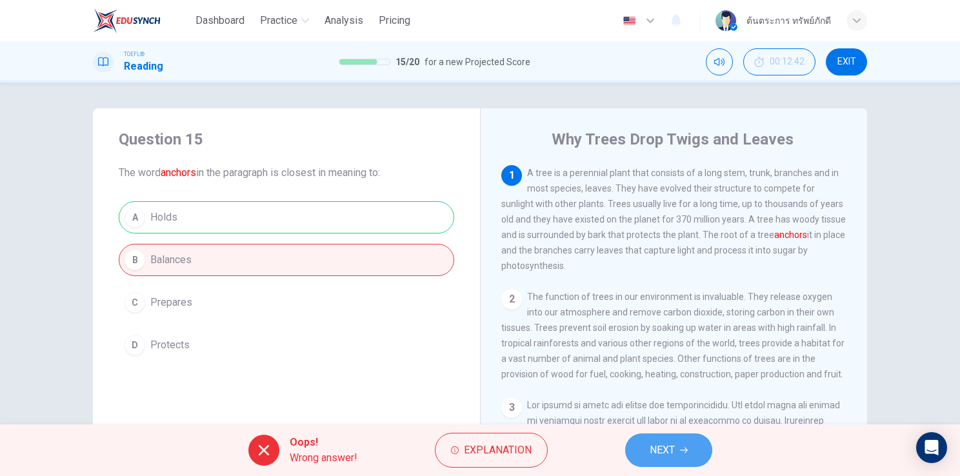
click at [663, 460] on button "NEXT" at bounding box center [668, 450] width 87 height 34
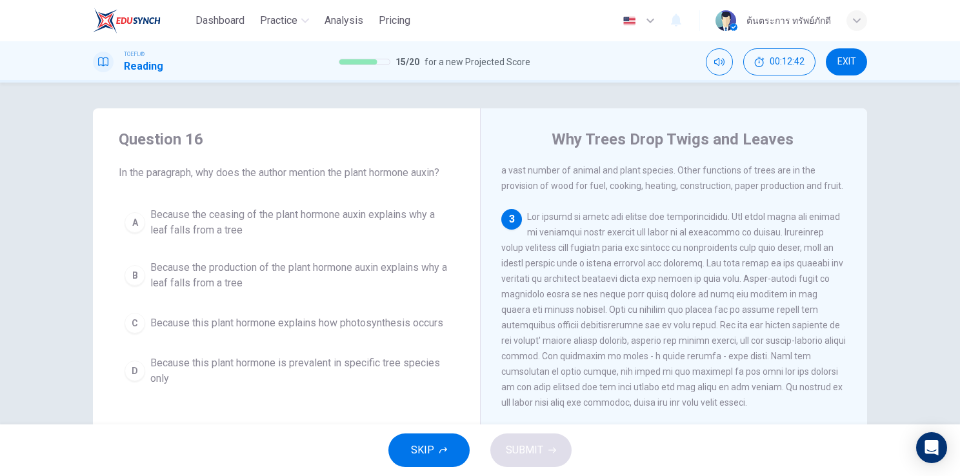
scroll to position [204, 0]
